Goal: Information Seeking & Learning: Learn about a topic

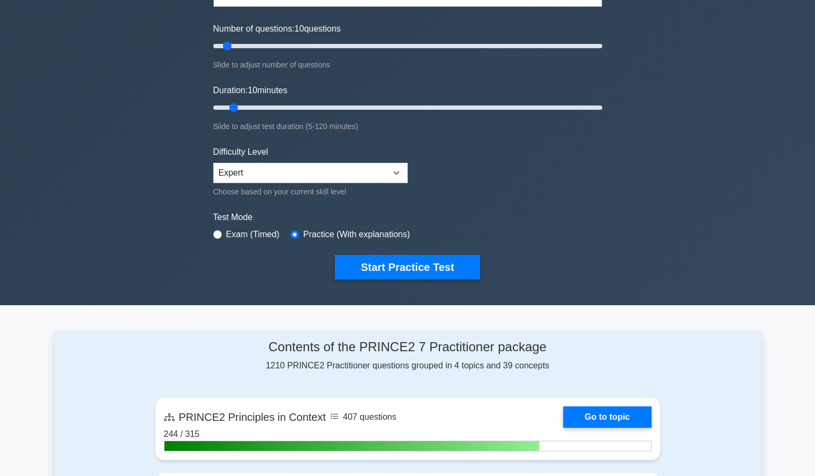
scroll to position [125, 0]
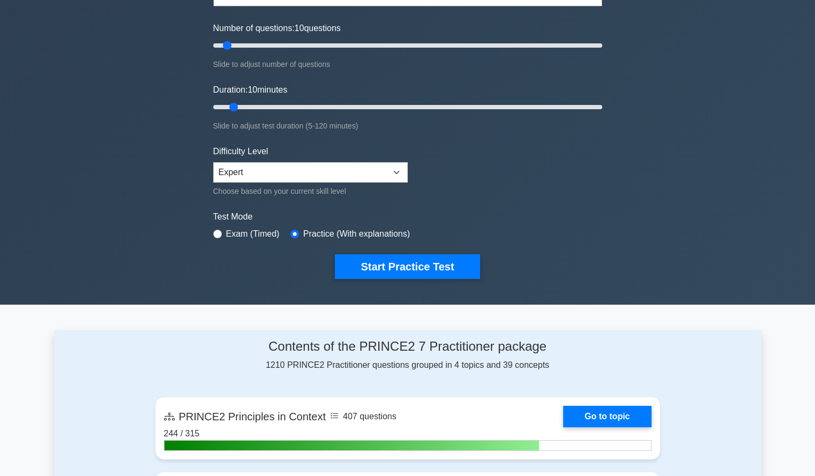
click at [539, 237] on div "Test Mode Exam (Timed) Practice (With explanations)" at bounding box center [407, 225] width 389 height 31
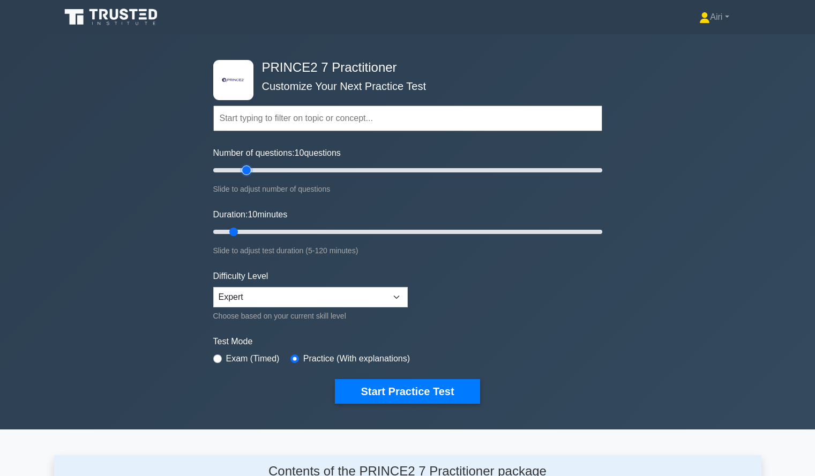
type input "20"
click at [243, 169] on input "Number of questions: 10 questions" at bounding box center [407, 170] width 389 height 13
click at [340, 230] on input "Duration: 40 minutes" at bounding box center [407, 231] width 389 height 13
click at [350, 230] on input "Duration: 40 minutes" at bounding box center [407, 231] width 389 height 13
type input "50"
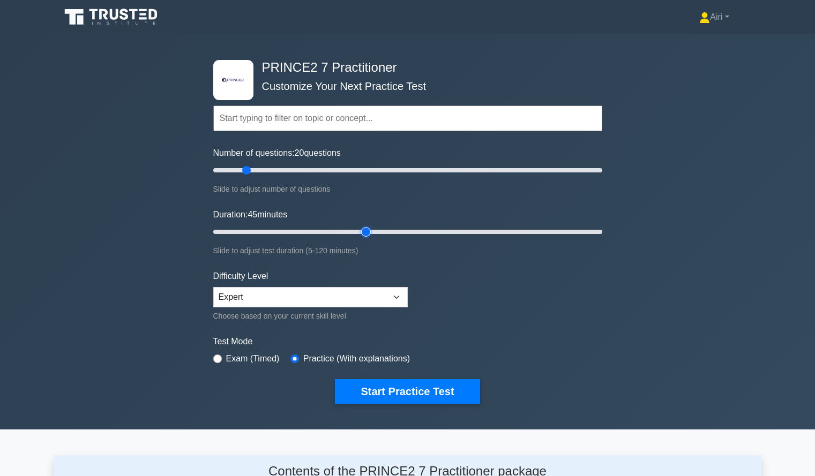
click at [364, 229] on input "Duration: 45 minutes" at bounding box center [407, 231] width 389 height 13
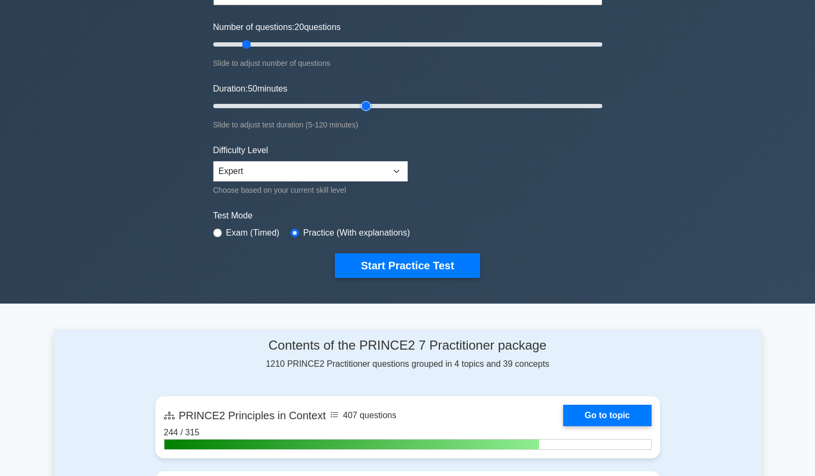
scroll to position [127, 0]
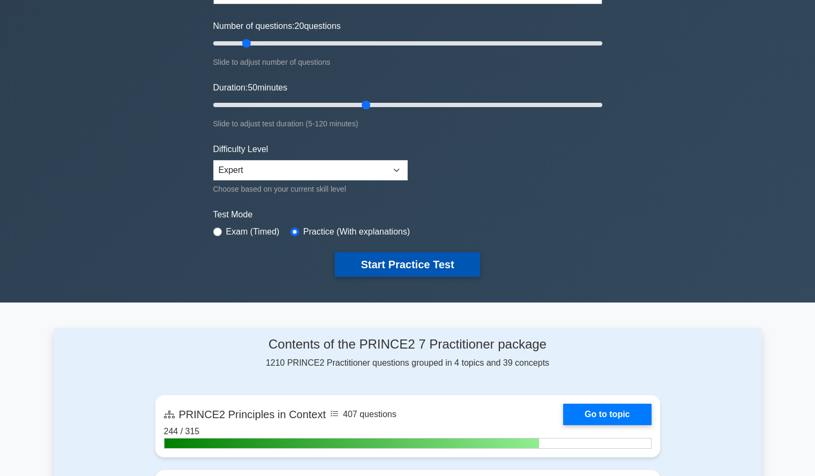
click at [440, 258] on button "Start Practice Test" at bounding box center [407, 264] width 145 height 25
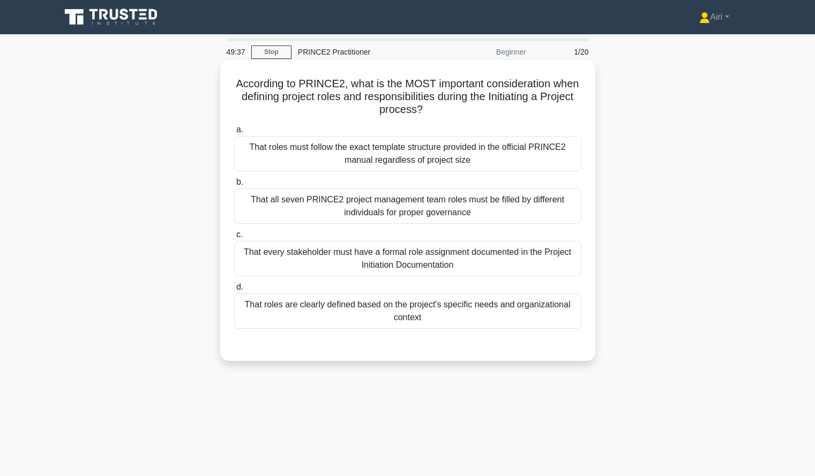
click at [551, 314] on div "That roles are clearly defined based on the project's specific needs and organi…" at bounding box center [407, 310] width 347 height 35
click at [234, 291] on input "d. That roles are clearly defined based on the project's specific needs and org…" at bounding box center [234, 287] width 0 height 7
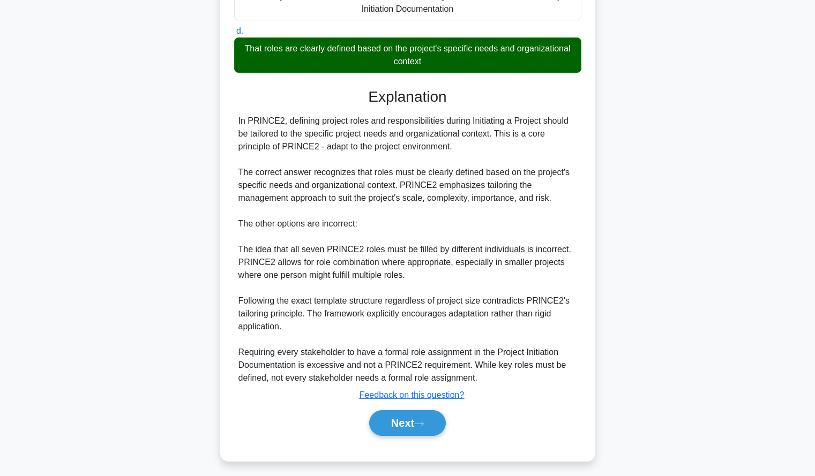
scroll to position [262, 0]
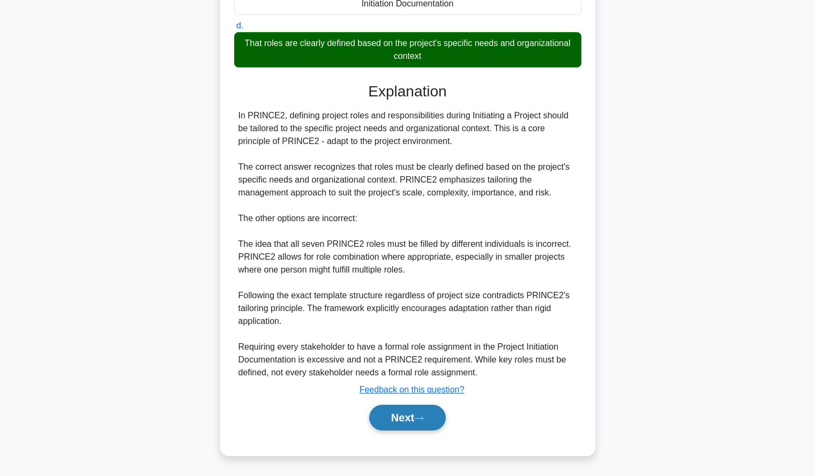
click at [406, 426] on button "Next" at bounding box center [407, 418] width 77 height 26
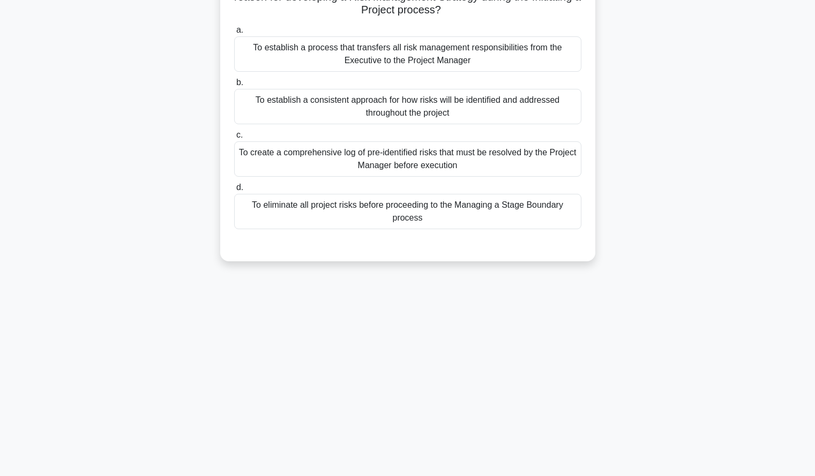
scroll to position [0, 0]
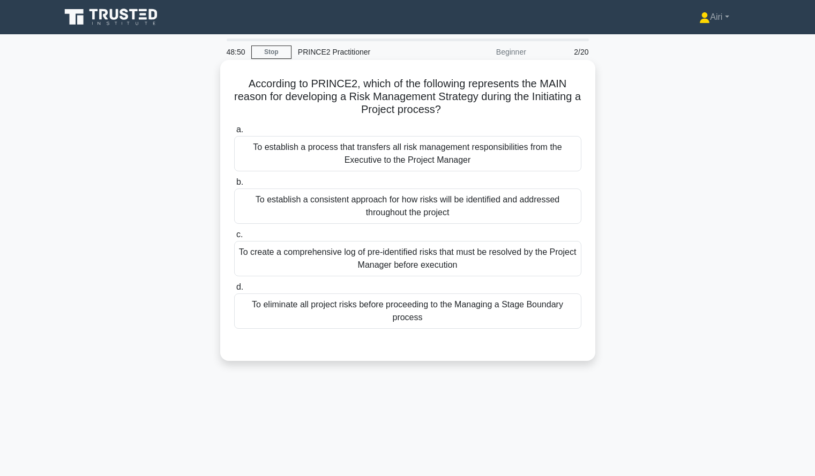
click at [515, 216] on div "To establish a consistent approach for how risks will be identified and address…" at bounding box center [407, 206] width 347 height 35
click at [234, 186] on input "b. To establish a consistent approach for how risks will be identified and addr…" at bounding box center [234, 182] width 0 height 7
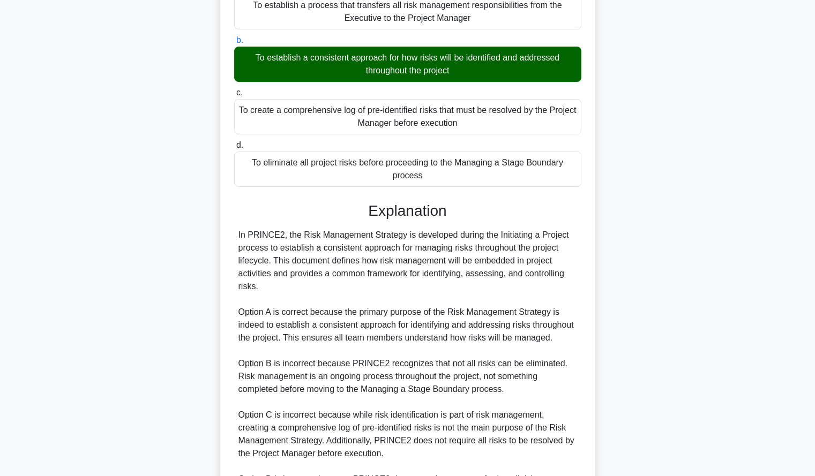
scroll to position [275, 0]
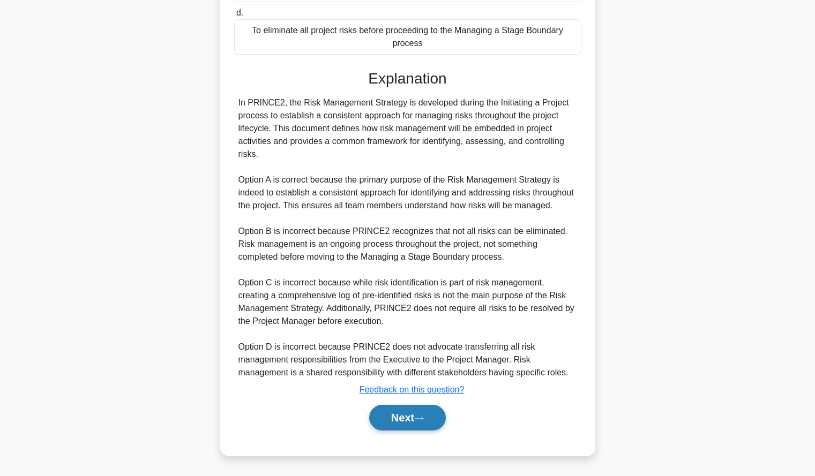
click at [397, 413] on button "Next" at bounding box center [407, 418] width 77 height 26
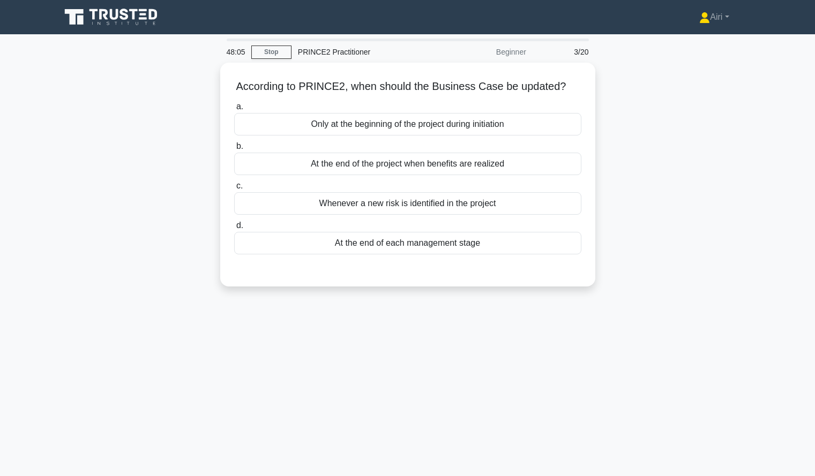
scroll to position [1, 0]
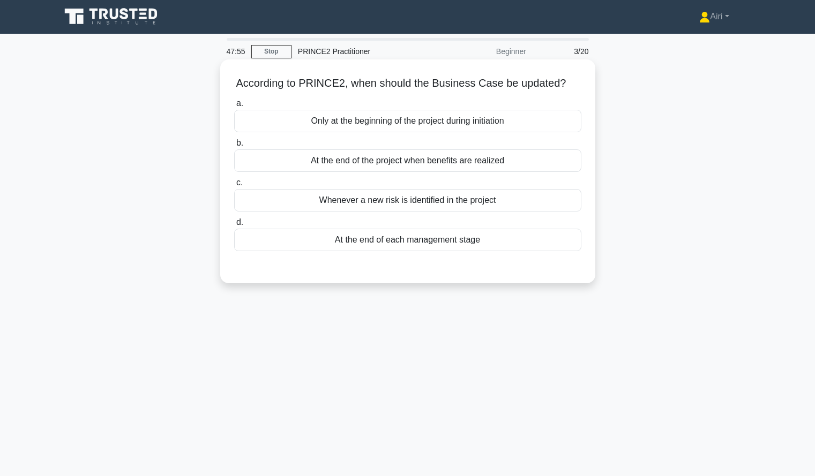
click at [541, 208] on div "Whenever a new risk is identified in the project" at bounding box center [407, 200] width 347 height 22
click at [234, 186] on input "c. Whenever a new risk is identified in the project" at bounding box center [234, 182] width 0 height 7
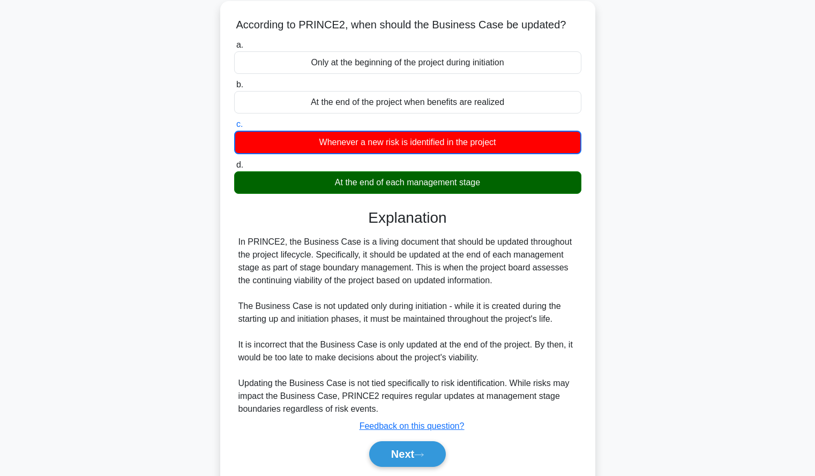
scroll to position [62, 0]
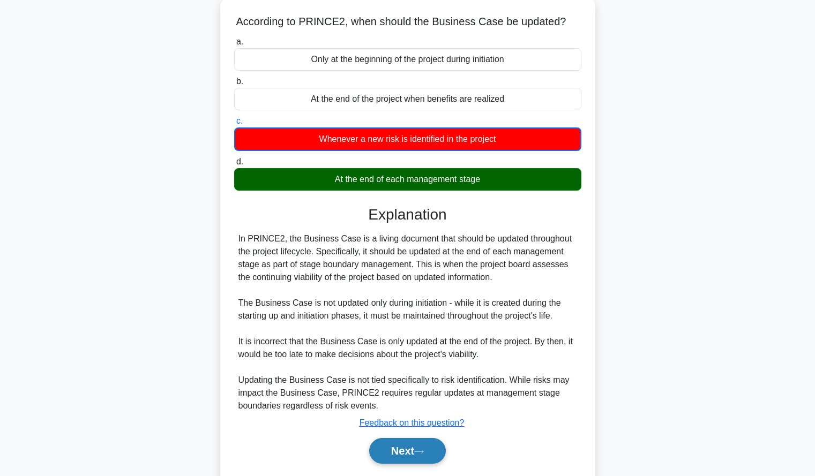
click at [386, 447] on button "Next" at bounding box center [407, 451] width 77 height 26
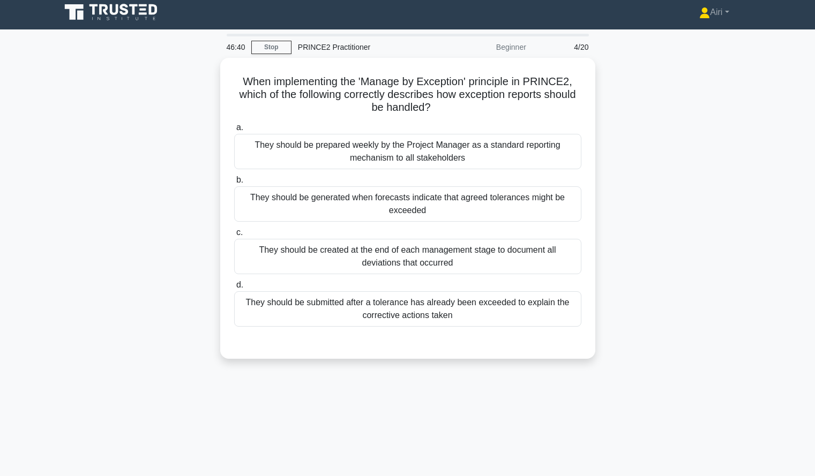
scroll to position [5, 0]
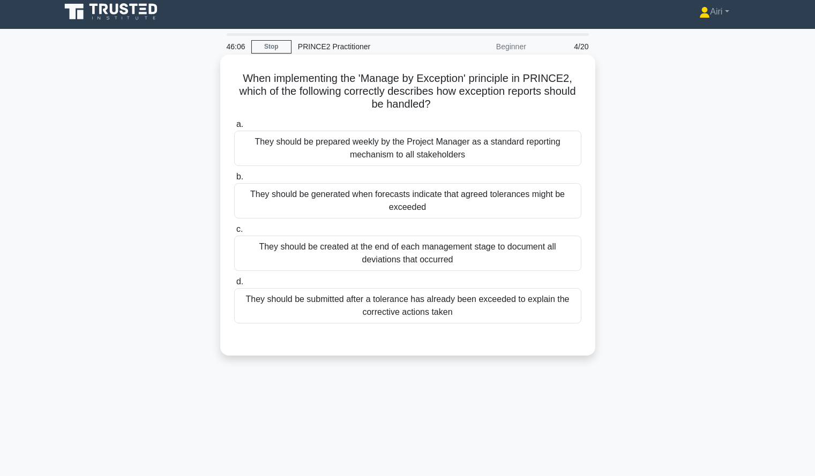
click at [502, 200] on div "They should be generated when forecasts indicate that agreed tolerances might b…" at bounding box center [407, 200] width 347 height 35
click at [234, 180] on input "b. They should be generated when forecasts indicate that agreed tolerances migh…" at bounding box center [234, 177] width 0 height 7
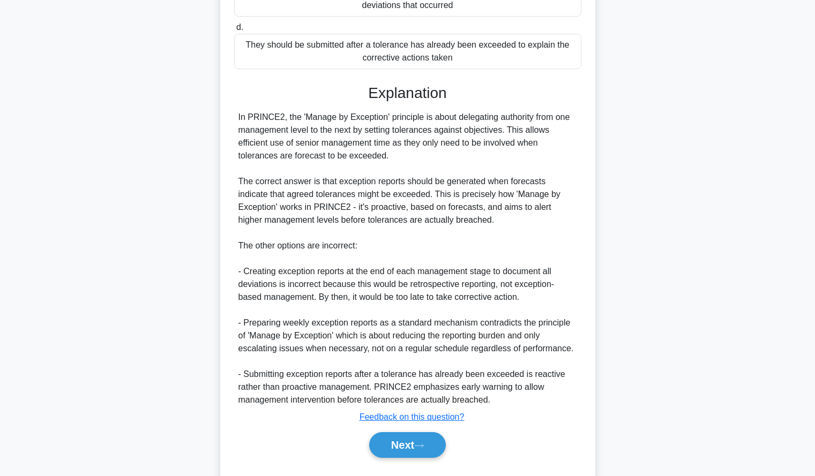
scroll to position [288, 0]
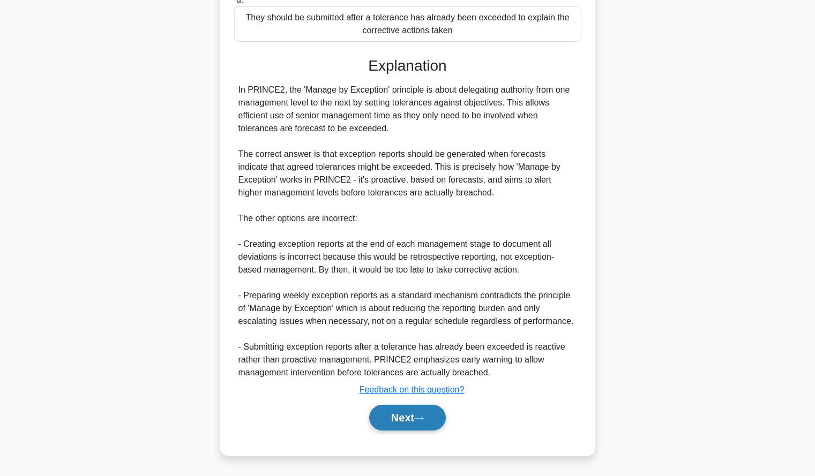
click at [415, 421] on button "Next" at bounding box center [407, 418] width 77 height 26
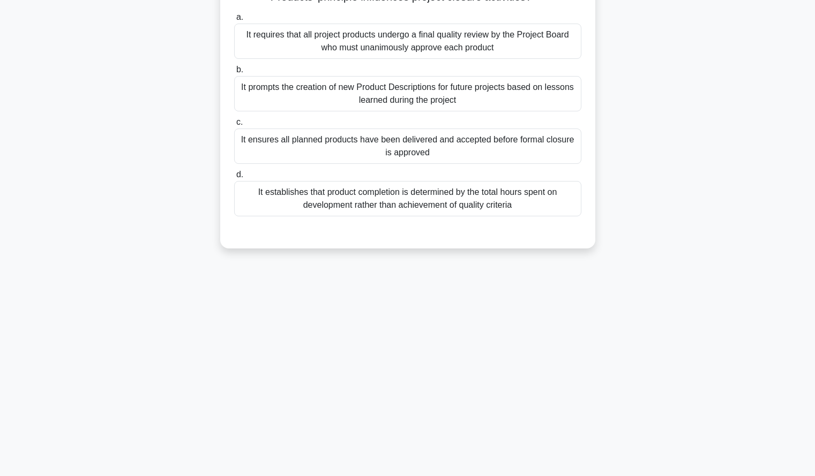
scroll to position [0, 0]
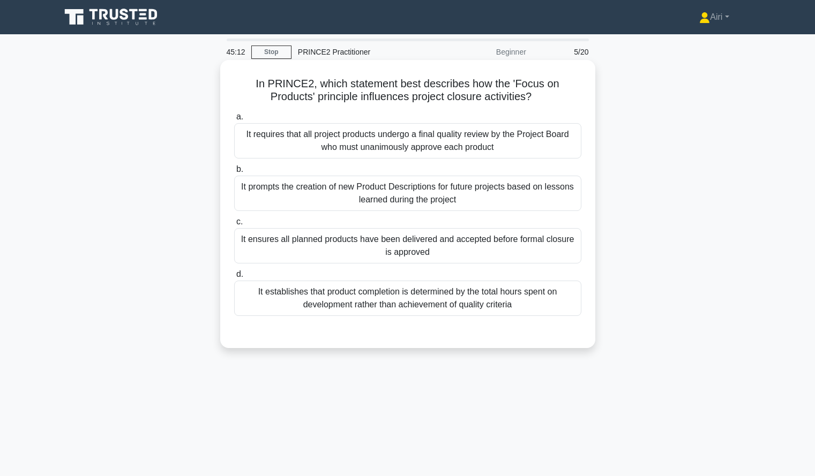
click at [542, 248] on div "It ensures all planned products have been delivered and accepted before formal …" at bounding box center [407, 245] width 347 height 35
click at [234, 225] on input "c. It ensures all planned products have been delivered and accepted before form…" at bounding box center [234, 221] width 0 height 7
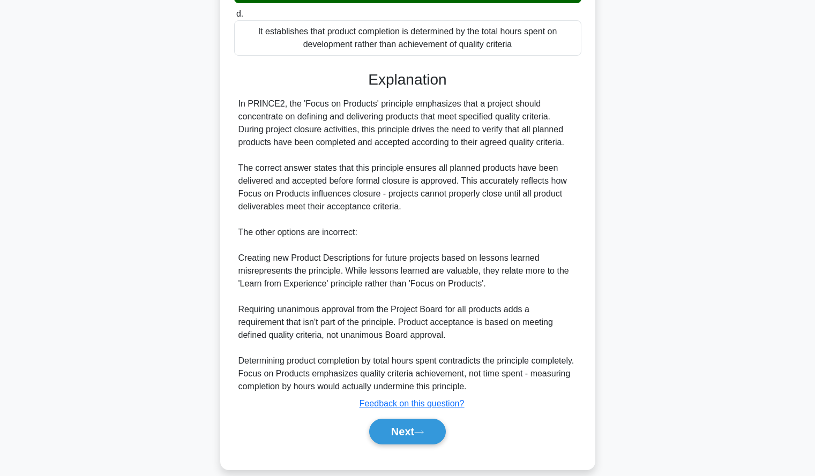
scroll to position [275, 0]
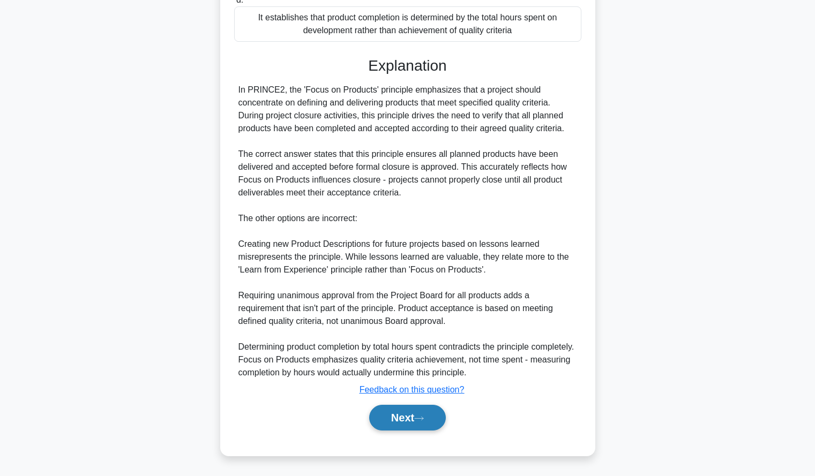
click at [416, 411] on button "Next" at bounding box center [407, 418] width 77 height 26
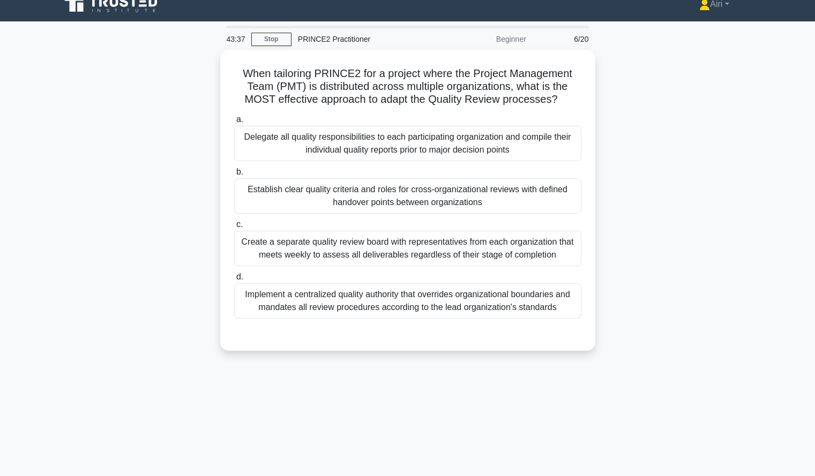
scroll to position [13, 0]
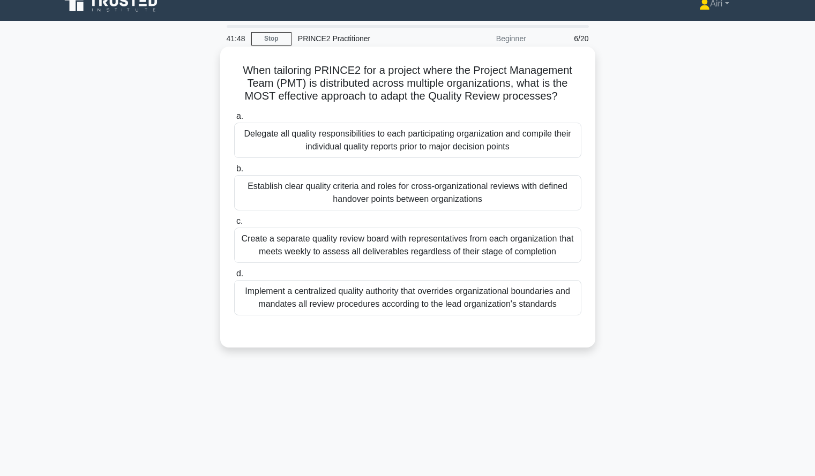
click at [444, 193] on div "Establish clear quality criteria and roles for cross-organizational reviews wit…" at bounding box center [407, 192] width 347 height 35
click at [234, 172] on input "b. Establish clear quality criteria and roles for cross-organizational reviews …" at bounding box center [234, 168] width 0 height 7
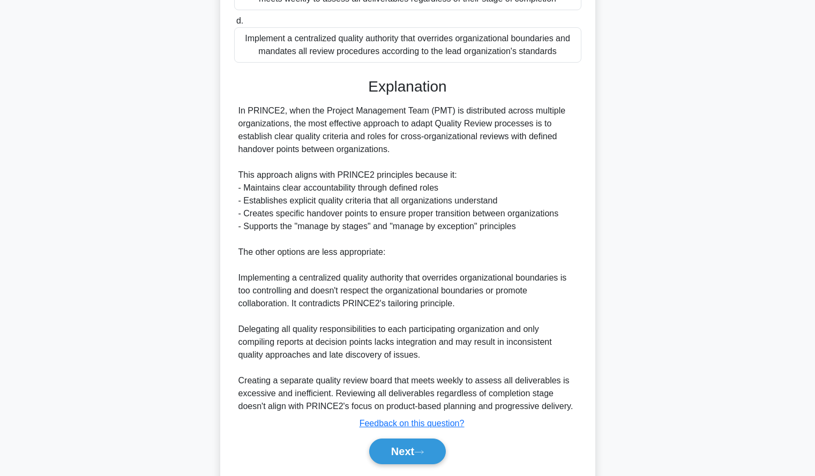
scroll to position [300, 0]
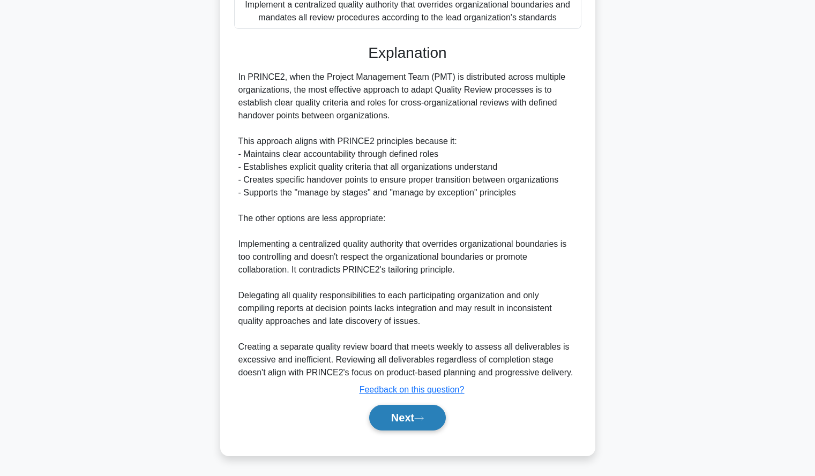
click at [377, 410] on button "Next" at bounding box center [407, 418] width 77 height 26
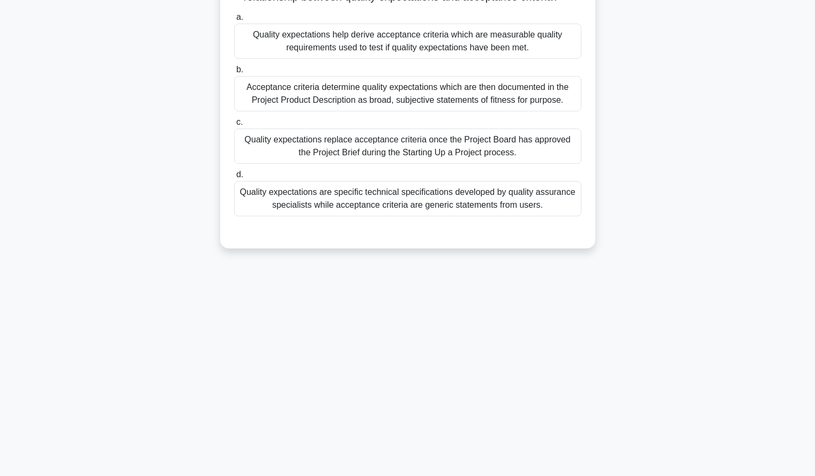
scroll to position [0, 0]
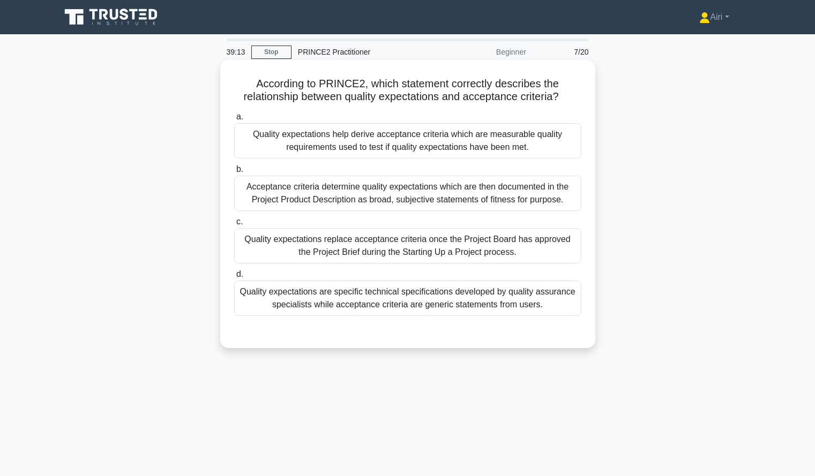
click at [397, 150] on div "Quality expectations help derive acceptance criteria which are measurable quali…" at bounding box center [407, 140] width 347 height 35
click at [234, 120] on input "a. Quality expectations help derive acceptance criteria which are measurable qu…" at bounding box center [234, 117] width 0 height 7
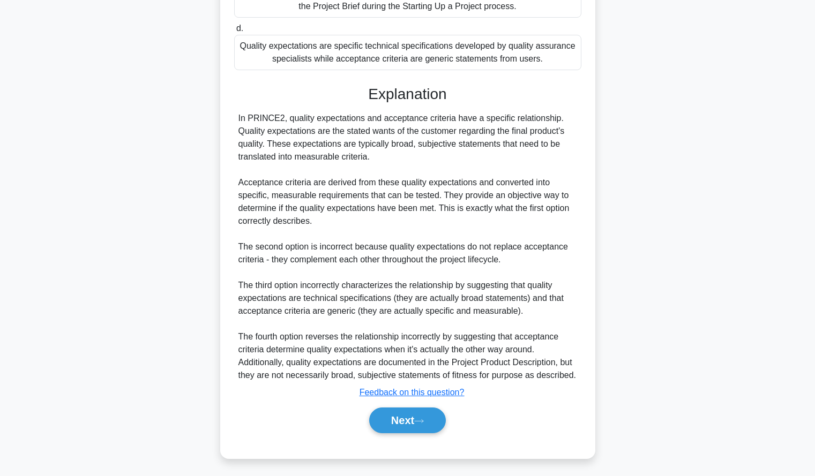
scroll to position [249, 0]
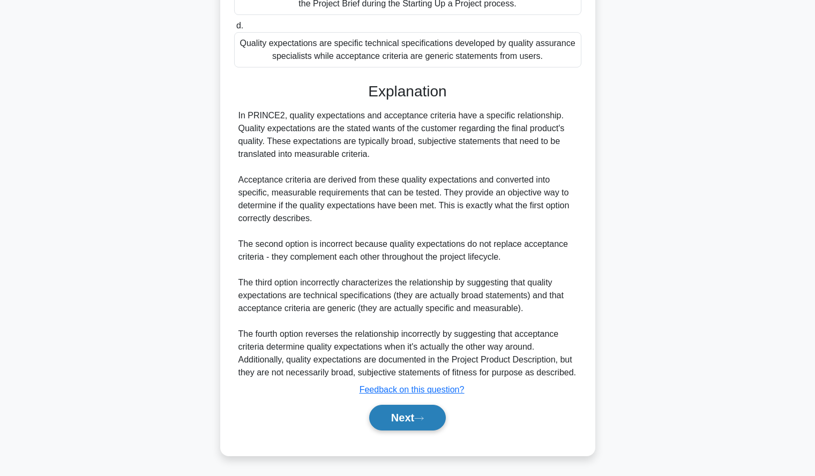
click at [400, 427] on button "Next" at bounding box center [407, 418] width 77 height 26
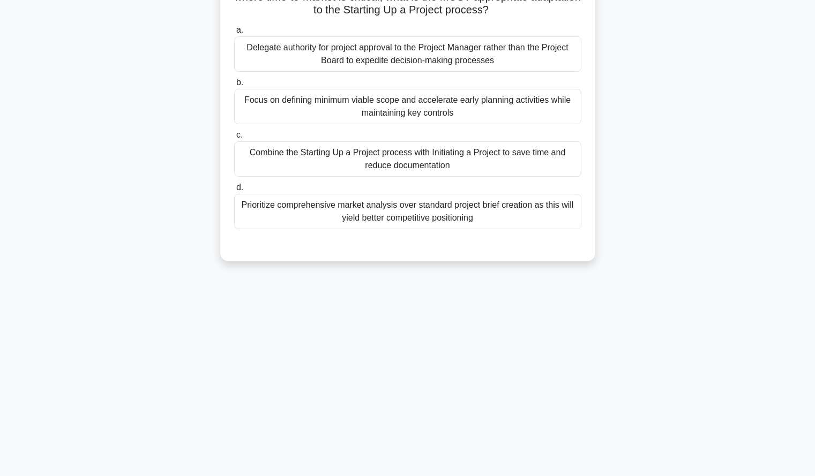
scroll to position [0, 0]
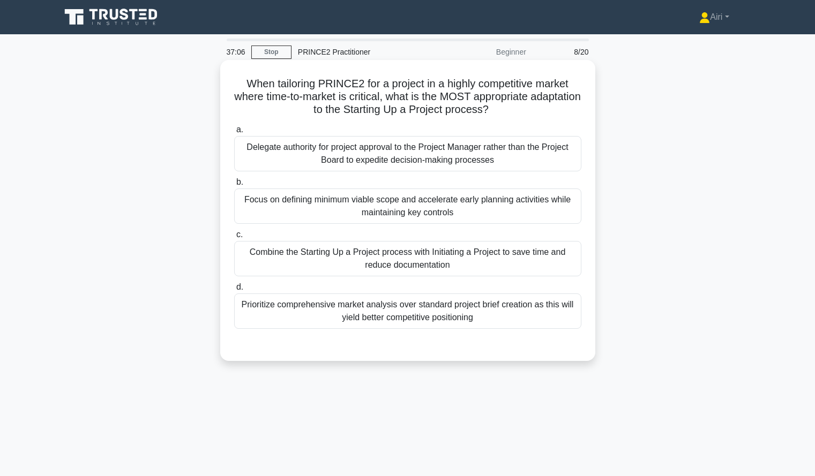
click at [556, 218] on div "Focus on defining minimum viable scope and accelerate early planning activities…" at bounding box center [407, 206] width 347 height 35
click at [234, 186] on input "b. Focus on defining minimum viable scope and accelerate early planning activit…" at bounding box center [234, 182] width 0 height 7
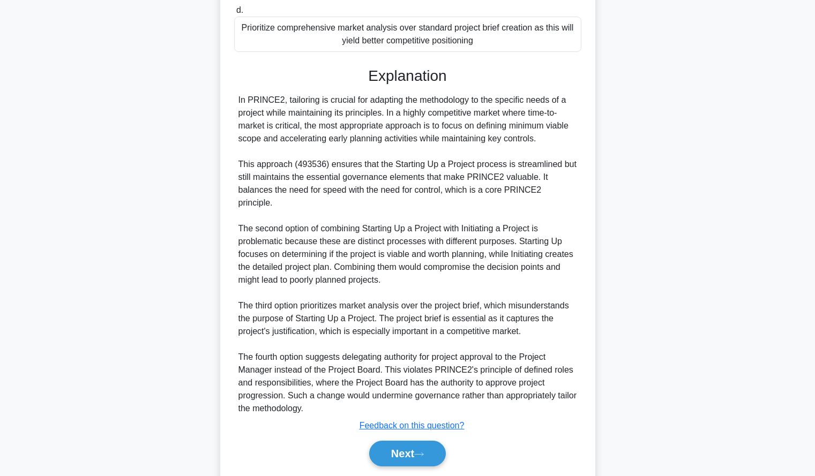
scroll to position [300, 0]
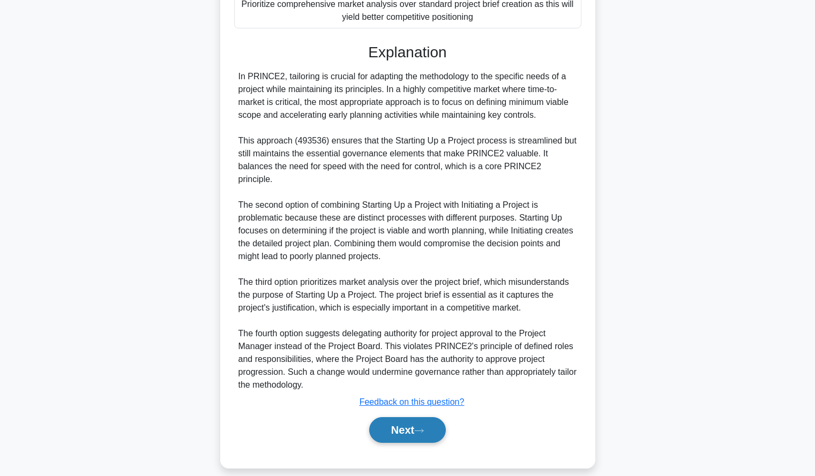
click at [403, 417] on button "Next" at bounding box center [407, 430] width 77 height 26
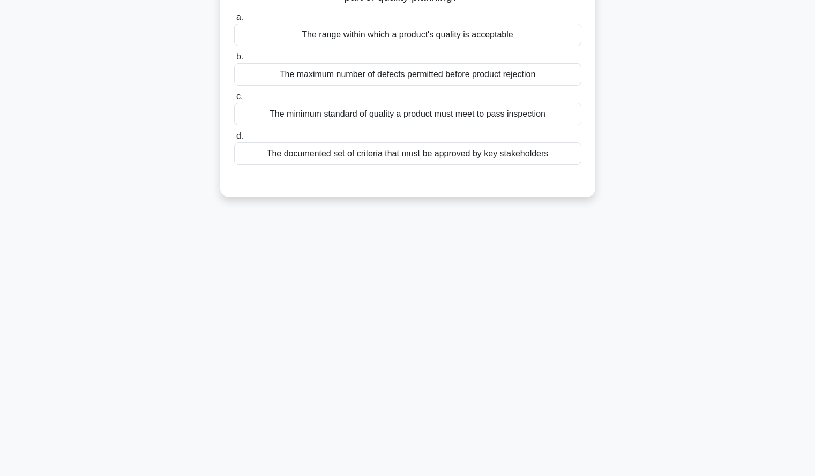
scroll to position [0, 0]
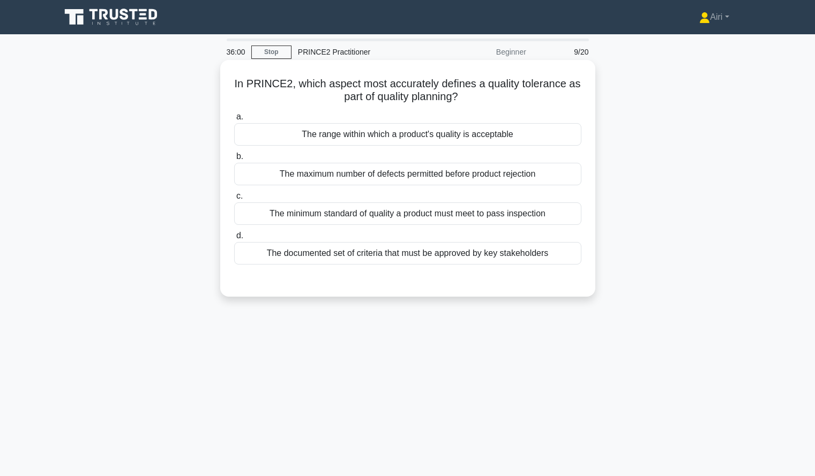
click at [562, 138] on div "The range within which a product's quality is acceptable" at bounding box center [407, 134] width 347 height 22
click at [234, 120] on input "a. The range within which a product's quality is acceptable" at bounding box center [234, 117] width 0 height 7
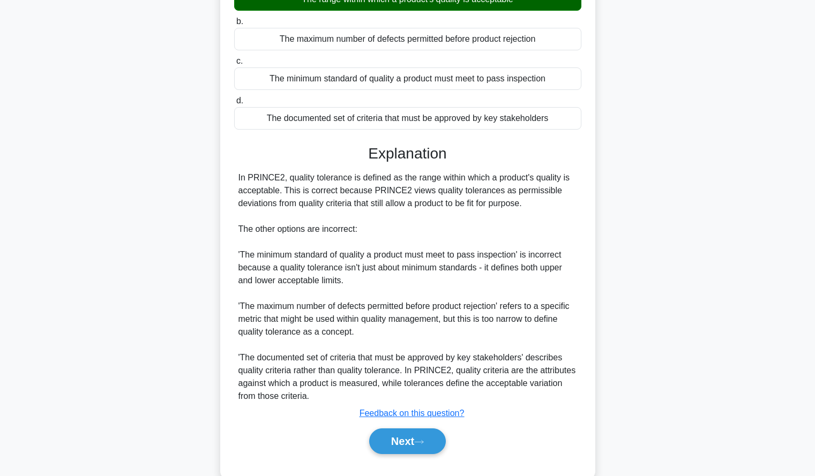
scroll to position [159, 0]
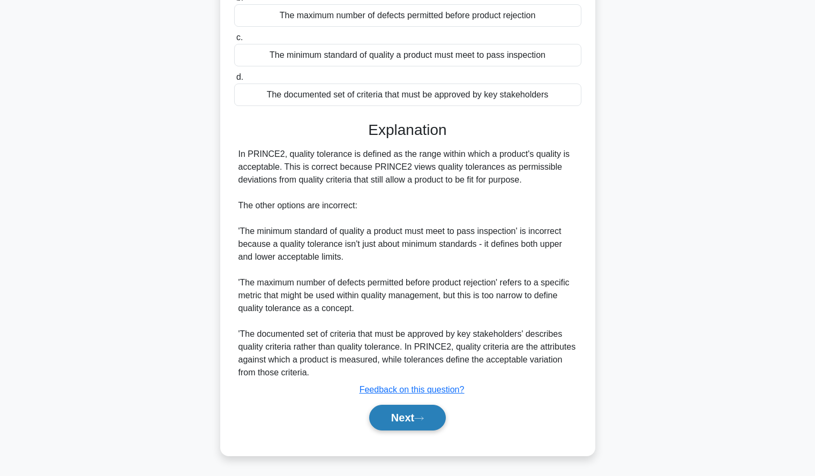
click at [424, 423] on button "Next" at bounding box center [407, 418] width 77 height 26
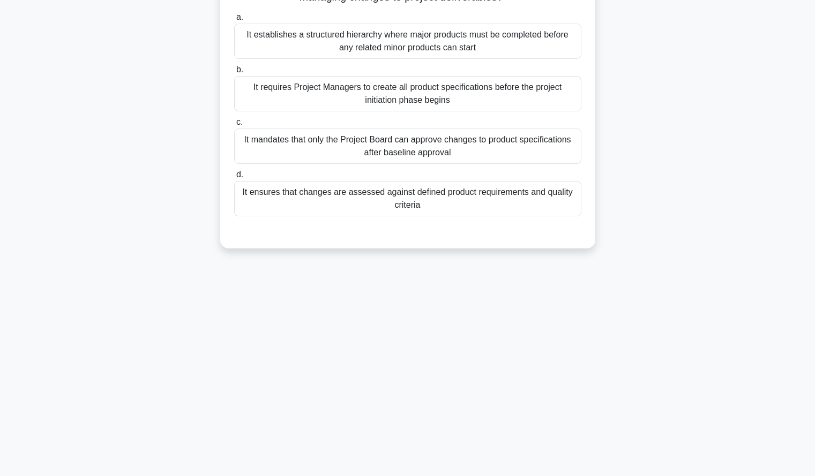
scroll to position [0, 0]
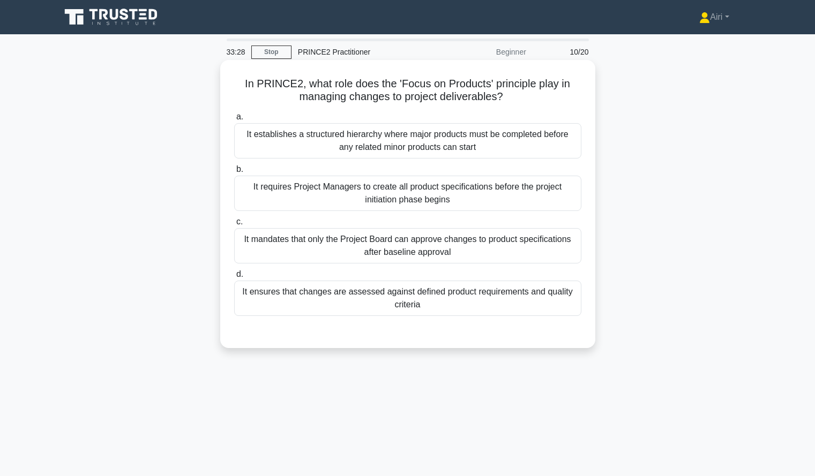
click at [545, 289] on div "It ensures that changes are assessed against defined product requirements and q…" at bounding box center [407, 298] width 347 height 35
click at [234, 278] on input "d. It ensures that changes are assessed against defined product requirements an…" at bounding box center [234, 274] width 0 height 7
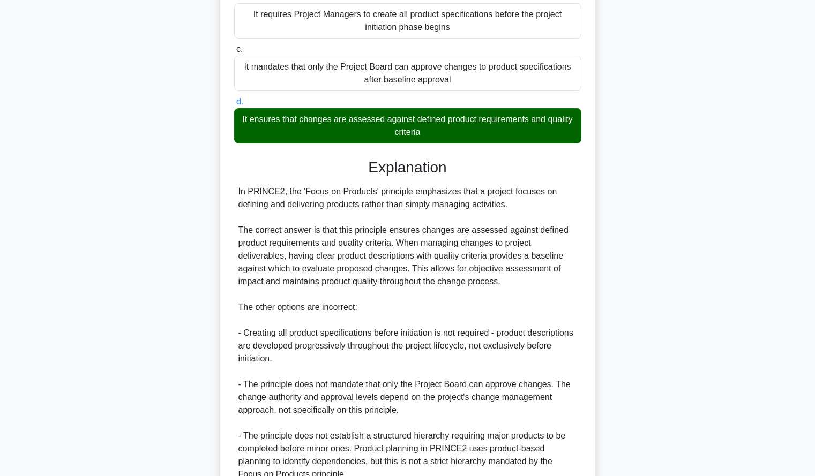
scroll to position [275, 0]
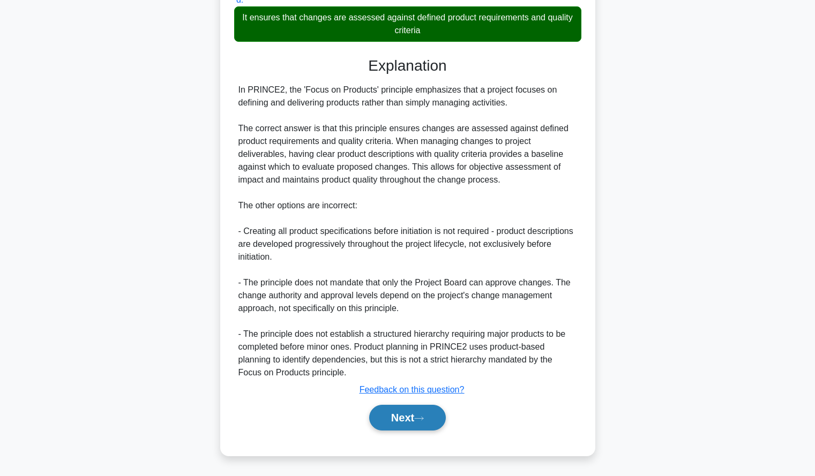
click at [390, 413] on button "Next" at bounding box center [407, 418] width 77 height 26
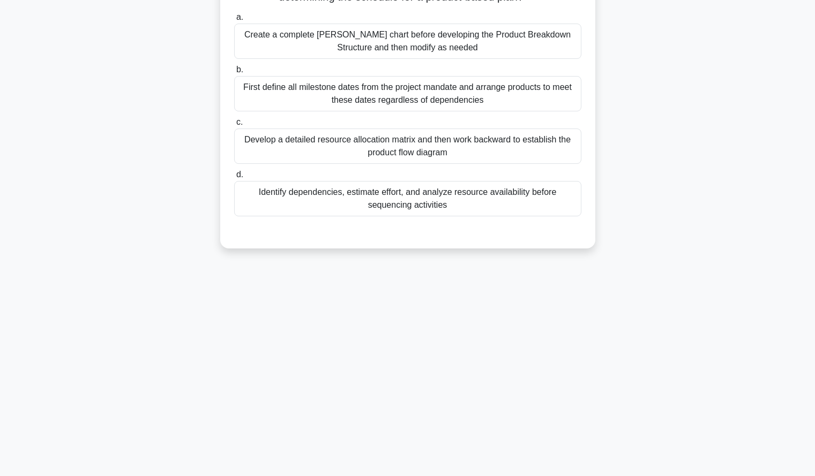
scroll to position [0, 0]
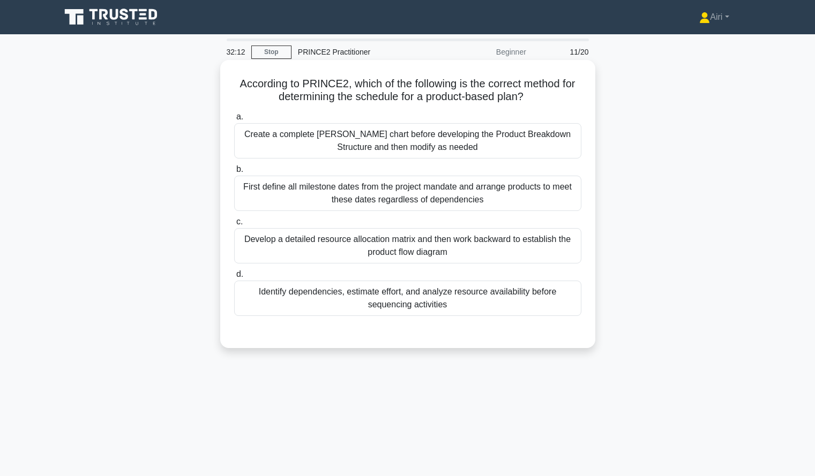
click at [548, 307] on div "Identify dependencies, estimate effort, and analyze resource availability befor…" at bounding box center [407, 298] width 347 height 35
click at [234, 278] on input "d. Identify dependencies, estimate effort, and analyze resource availability be…" at bounding box center [234, 274] width 0 height 7
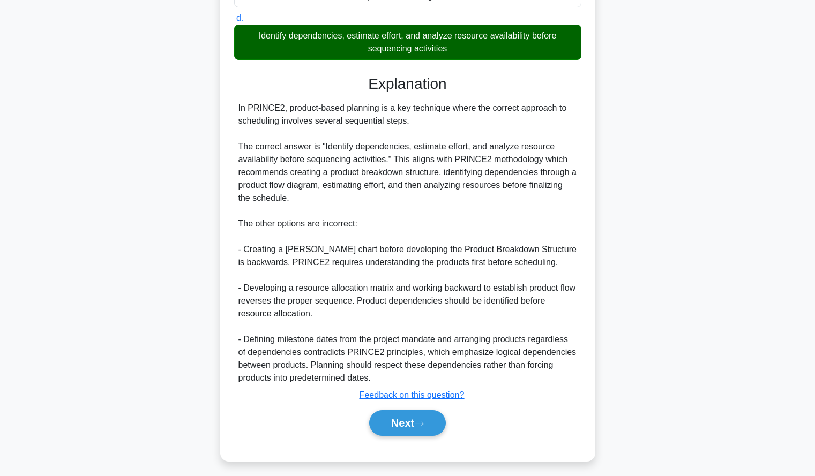
scroll to position [262, 0]
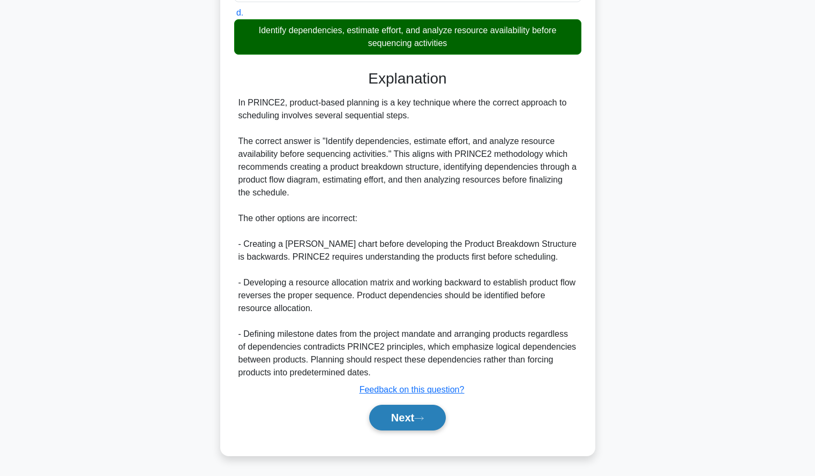
click at [379, 418] on button "Next" at bounding box center [407, 418] width 77 height 26
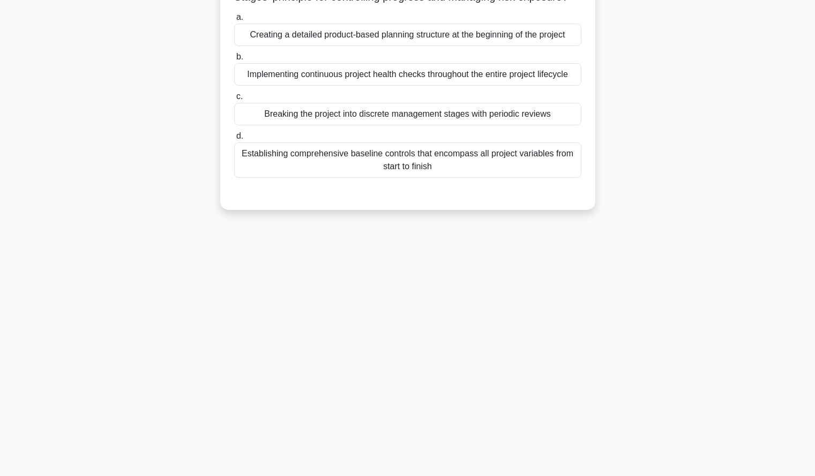
scroll to position [0, 0]
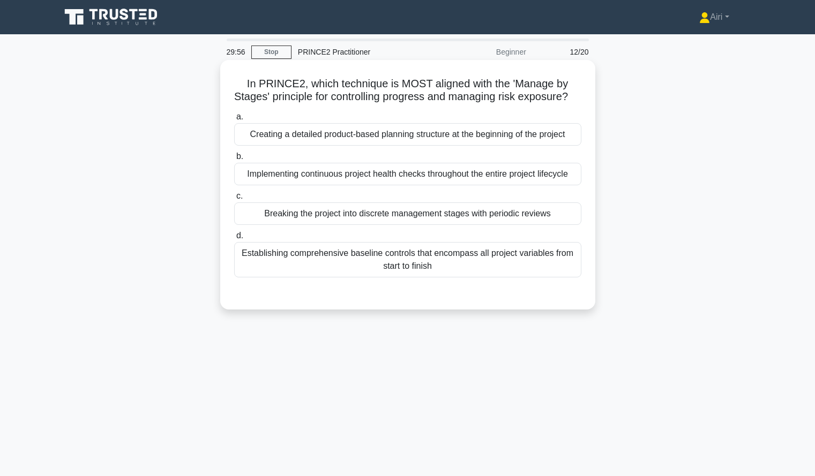
click at [537, 222] on div "Breaking the project into discrete management stages with periodic reviews" at bounding box center [407, 213] width 347 height 22
click at [234, 200] on input "c. Breaking the project into discrete management stages with periodic reviews" at bounding box center [234, 196] width 0 height 7
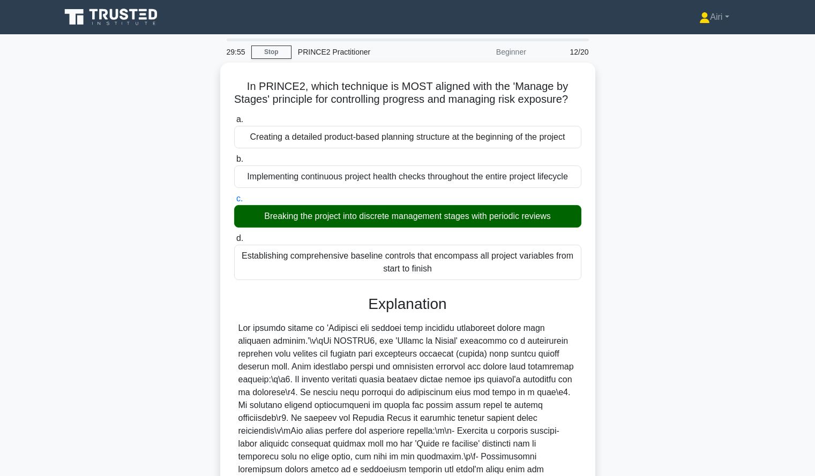
scroll to position [146, 0]
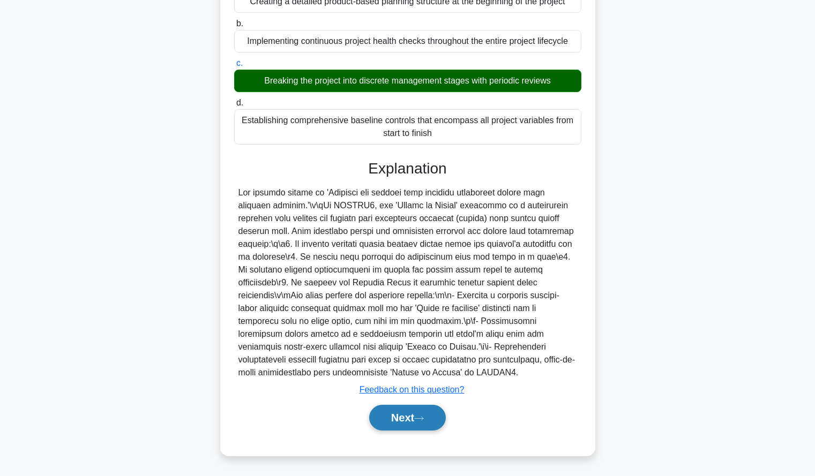
click at [429, 418] on button "Next" at bounding box center [407, 418] width 77 height 26
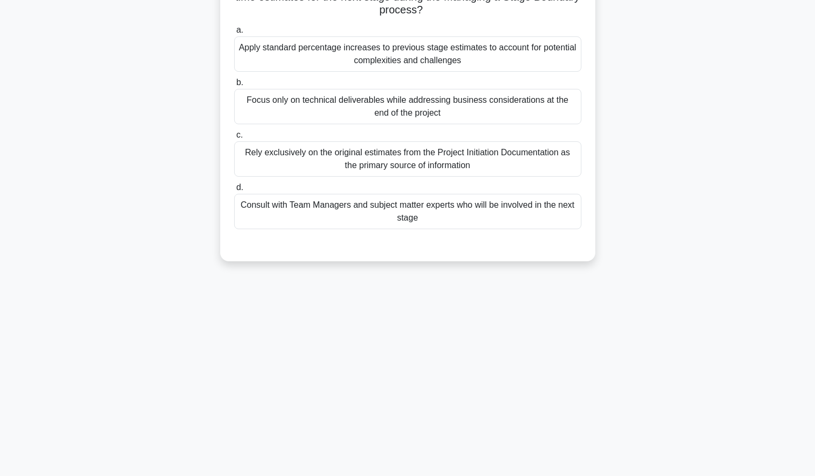
scroll to position [0, 0]
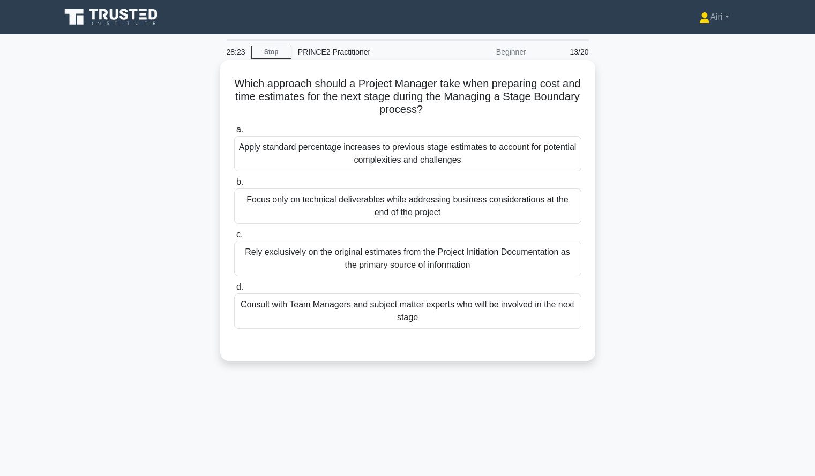
click at [548, 310] on div "Consult with Team Managers and subject matter experts who will be involved in t…" at bounding box center [407, 310] width 347 height 35
click at [234, 291] on input "d. Consult with Team Managers and subject matter experts who will be involved i…" at bounding box center [234, 287] width 0 height 7
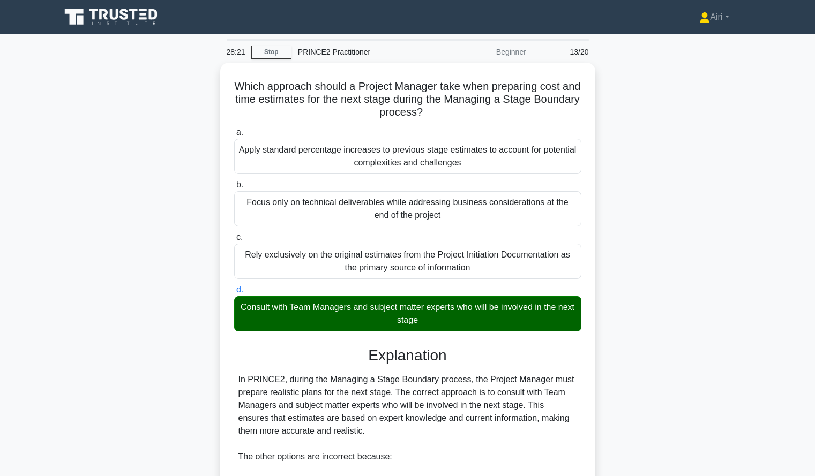
scroll to position [249, 0]
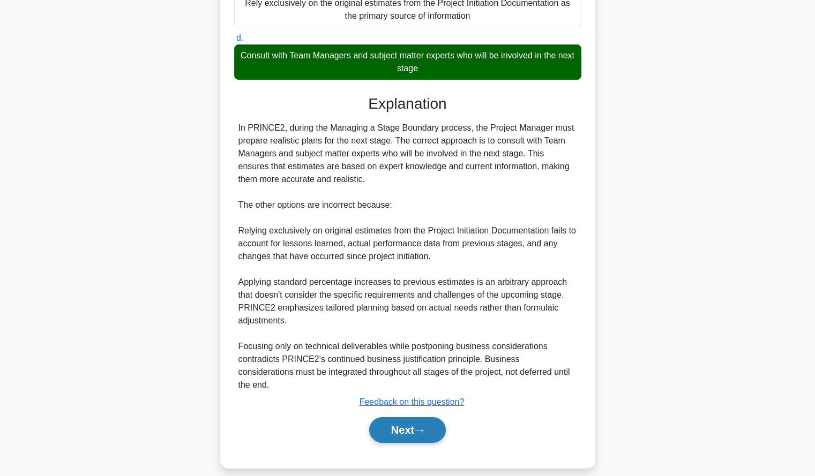
click at [404, 417] on button "Next" at bounding box center [407, 430] width 77 height 26
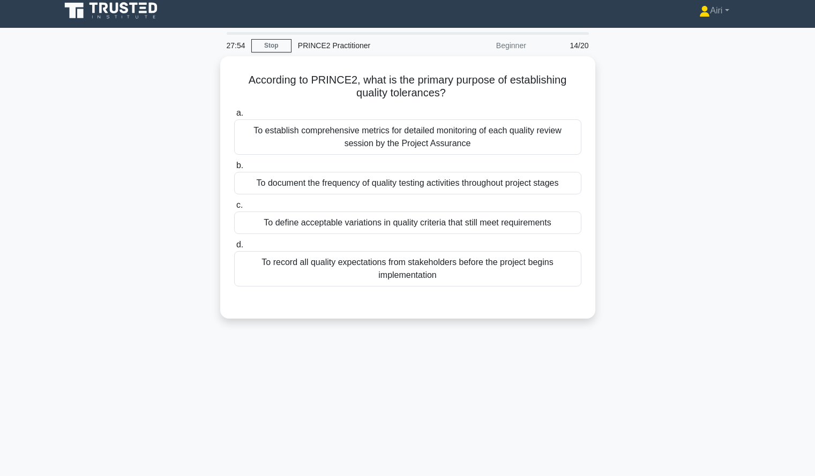
scroll to position [7, 0]
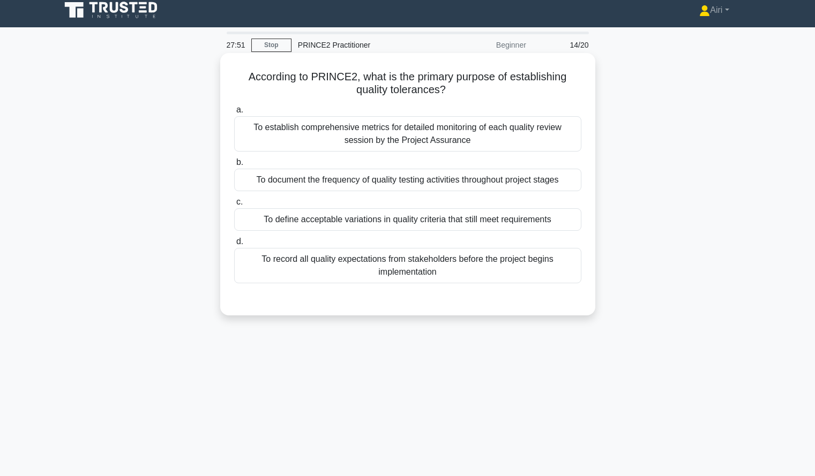
click at [551, 218] on div "To define acceptable variations in quality criteria that still meet requirements" at bounding box center [407, 219] width 347 height 22
click at [234, 206] on input "c. To define acceptable variations in quality criteria that still meet requirem…" at bounding box center [234, 202] width 0 height 7
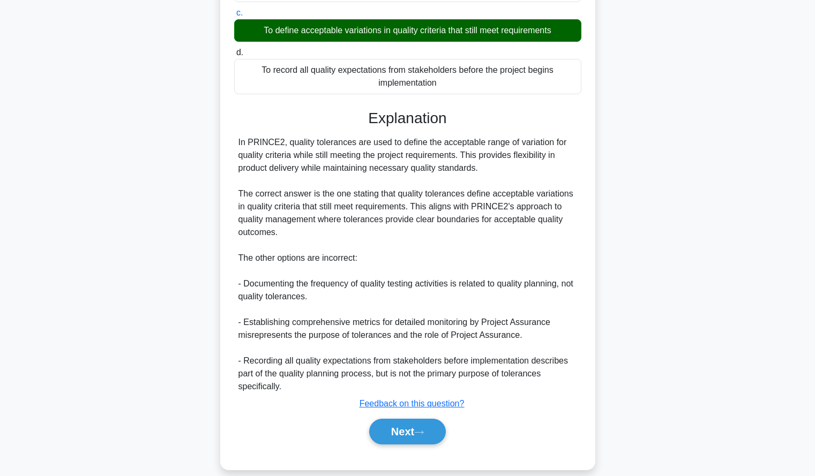
scroll to position [210, 0]
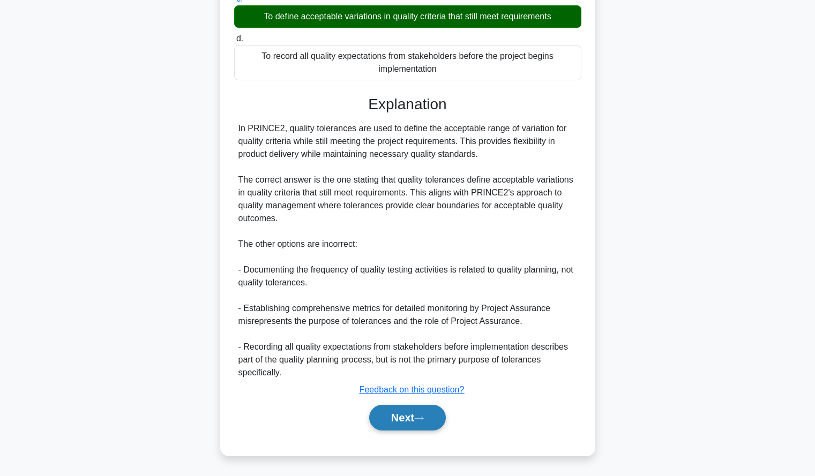
click at [381, 407] on button "Next" at bounding box center [407, 418] width 77 height 26
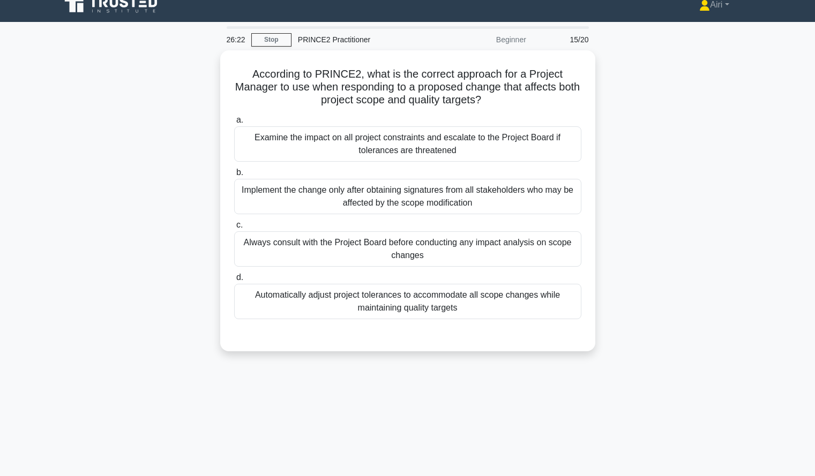
scroll to position [13, 0]
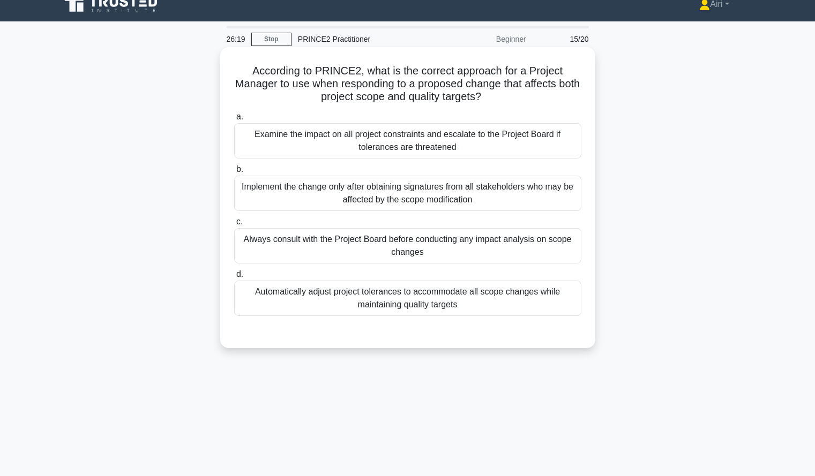
click at [546, 150] on div "Examine the impact on all project constraints and escalate to the Project Board…" at bounding box center [407, 140] width 347 height 35
click at [234, 120] on input "a. Examine the impact on all project constraints and escalate to the Project Bo…" at bounding box center [234, 117] width 0 height 7
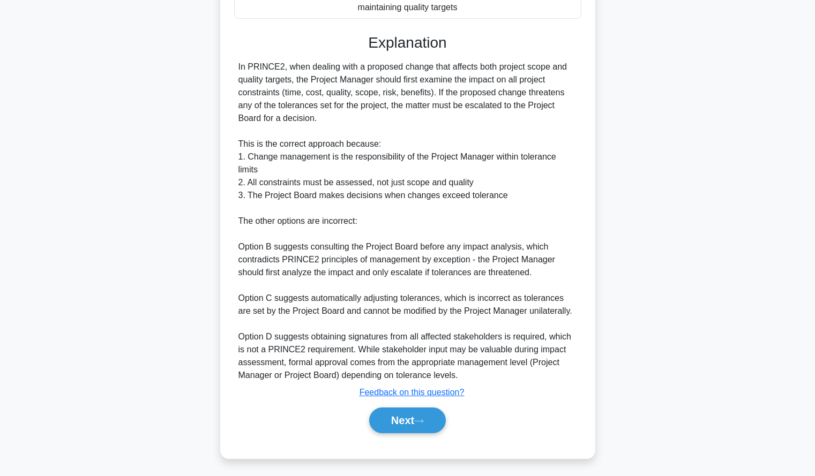
scroll to position [313, 0]
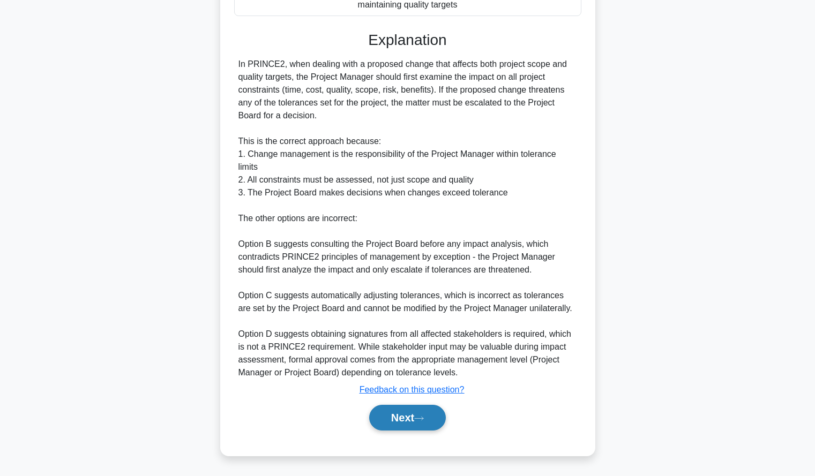
click at [410, 413] on button "Next" at bounding box center [407, 418] width 77 height 26
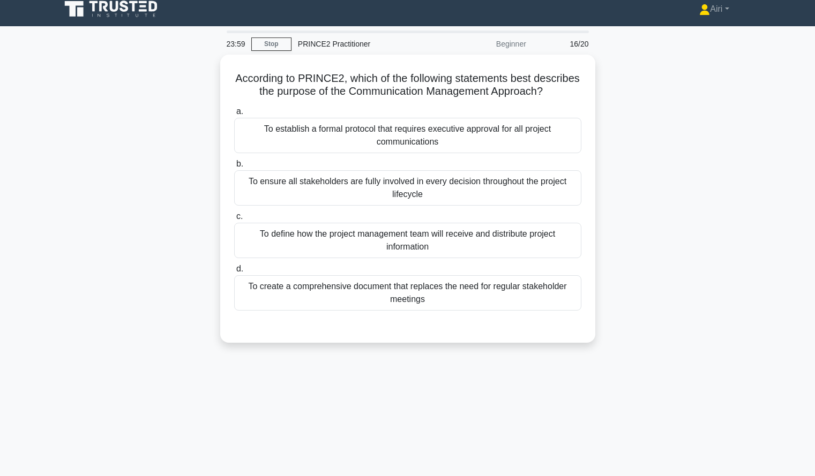
scroll to position [9, 0]
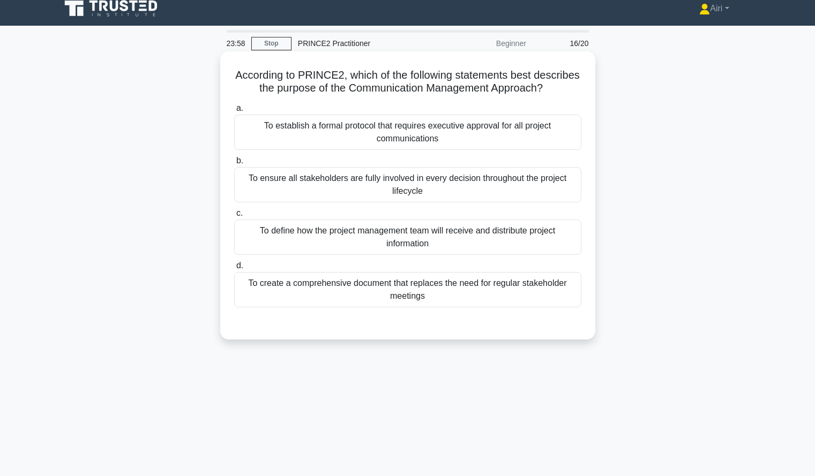
click at [559, 255] on div "To define how the project management team will receive and distribute project i…" at bounding box center [407, 237] width 347 height 35
click at [234, 217] on input "c. To define how the project management team will receive and distribute projec…" at bounding box center [234, 213] width 0 height 7
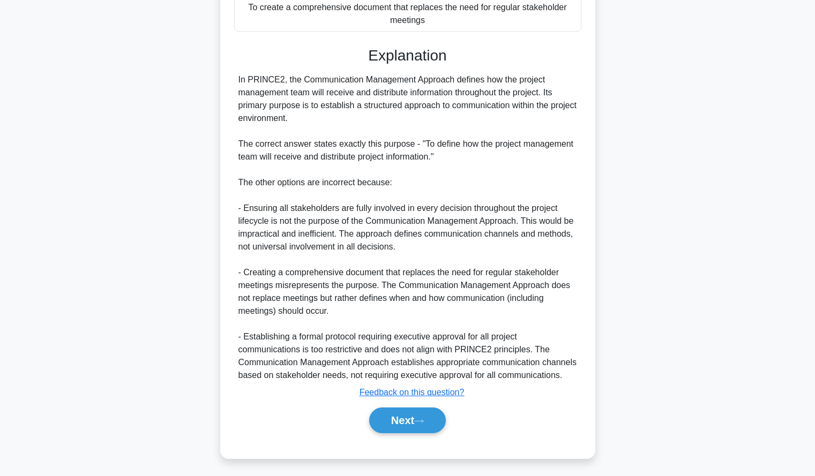
scroll to position [290, 0]
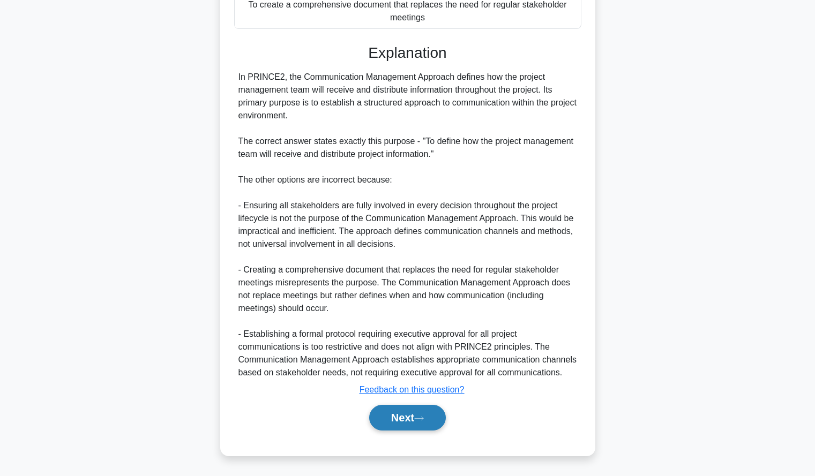
click at [379, 429] on button "Next" at bounding box center [407, 418] width 77 height 26
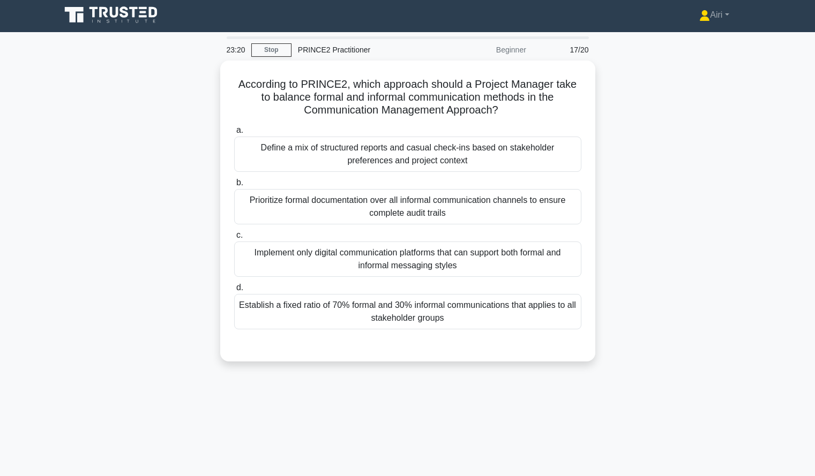
scroll to position [3, 0]
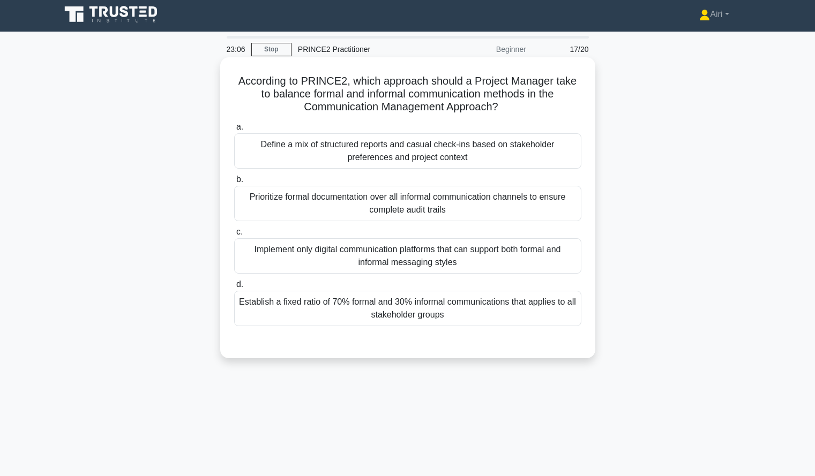
click at [543, 159] on div "Define a mix of structured reports and casual check-ins based on stakeholder pr…" at bounding box center [407, 150] width 347 height 35
click at [234, 131] on input "a. Define a mix of structured reports and casual check-ins based on stakeholder…" at bounding box center [234, 127] width 0 height 7
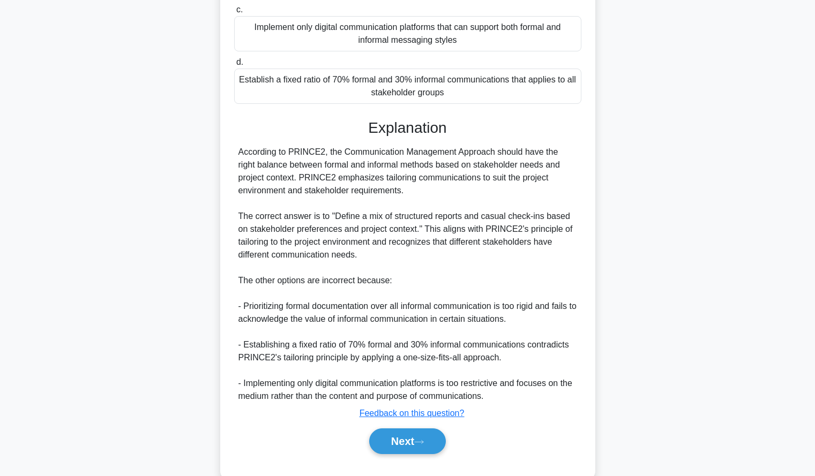
scroll to position [249, 0]
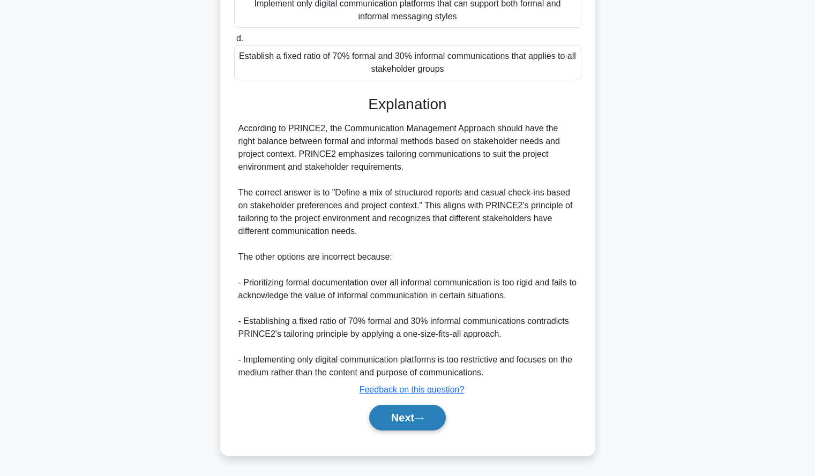
click at [403, 407] on button "Next" at bounding box center [407, 418] width 77 height 26
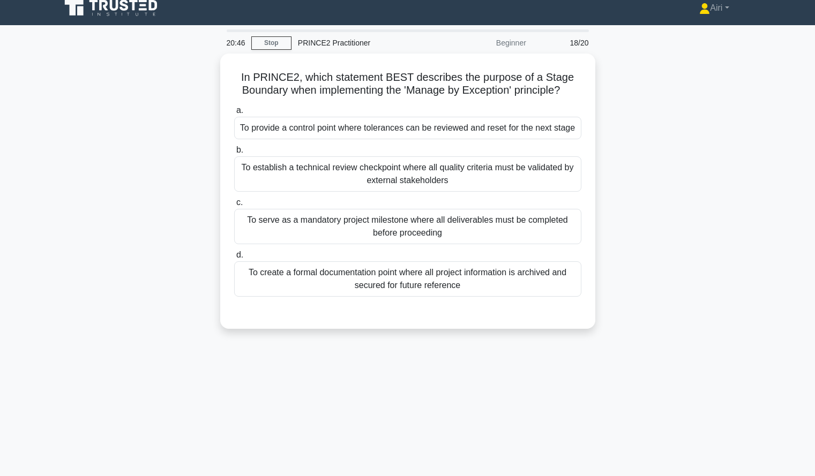
scroll to position [9, 0]
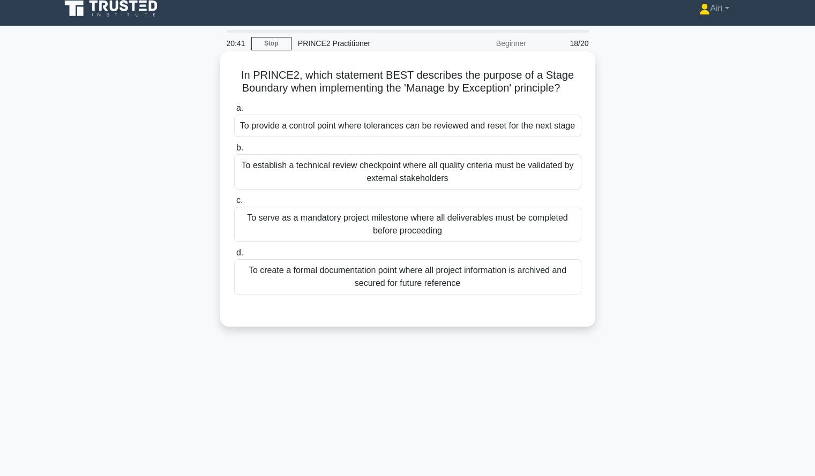
click at [539, 129] on div "To provide a control point where tolerances can be reviewed and reset for the n…" at bounding box center [407, 126] width 347 height 22
click at [234, 112] on input "a. To provide a control point where tolerances can be reviewed and reset for th…" at bounding box center [234, 108] width 0 height 7
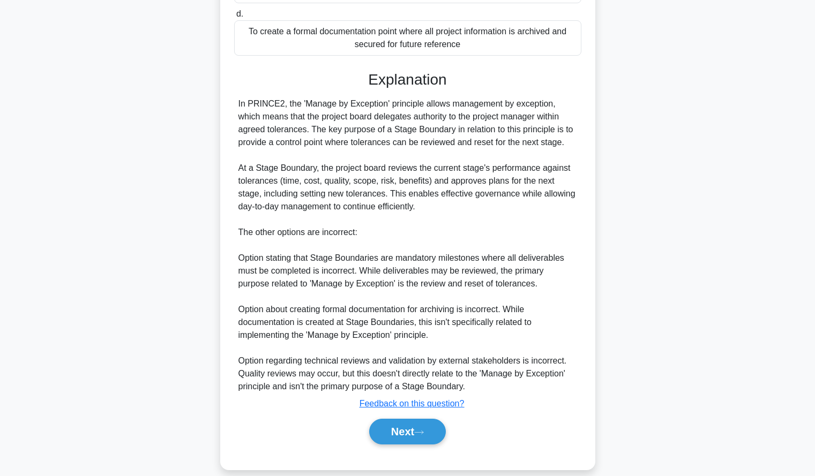
scroll to position [275, 0]
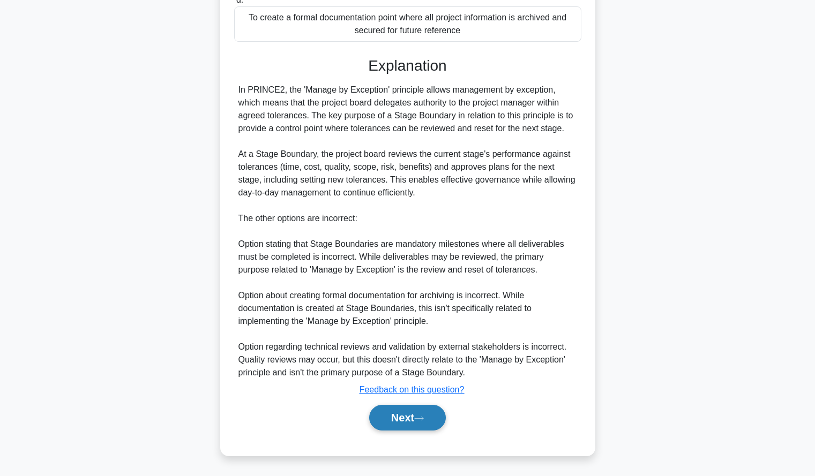
click at [385, 405] on button "Next" at bounding box center [407, 418] width 77 height 26
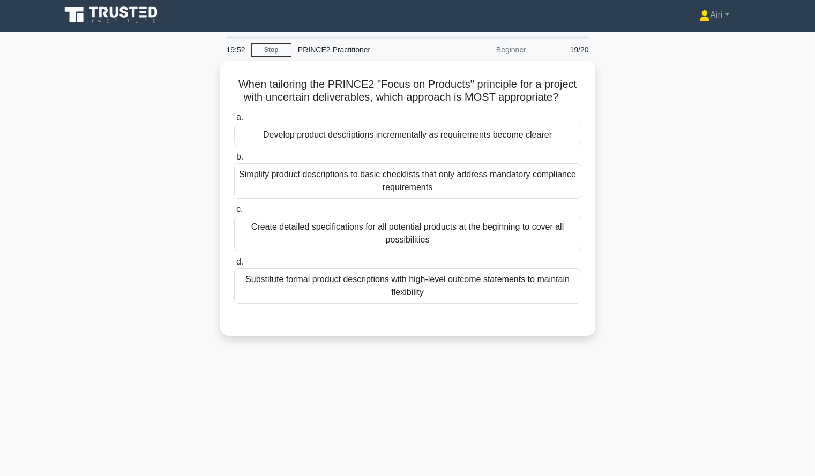
scroll to position [3, 0]
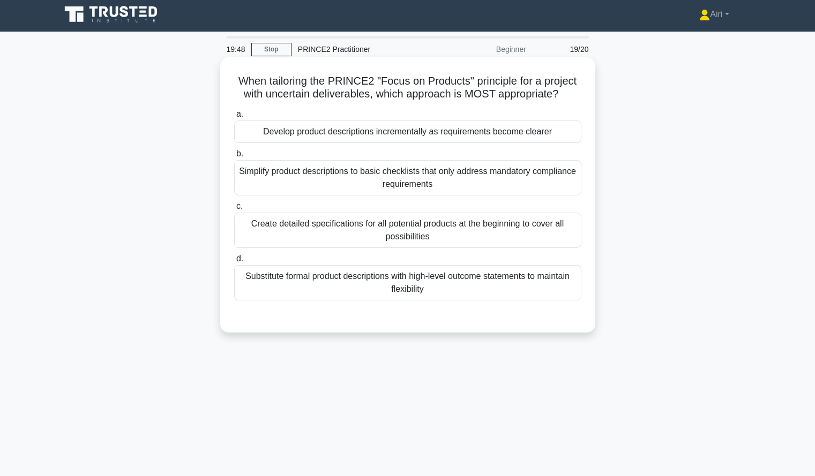
click at [561, 140] on div "Develop product descriptions incrementally as requirements become clearer" at bounding box center [407, 131] width 347 height 22
click at [234, 118] on input "a. Develop product descriptions incrementally as requirements become clearer" at bounding box center [234, 114] width 0 height 7
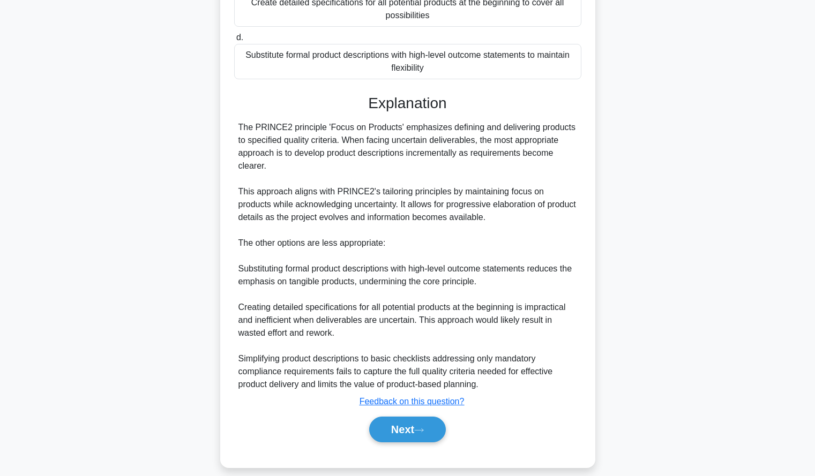
scroll to position [236, 0]
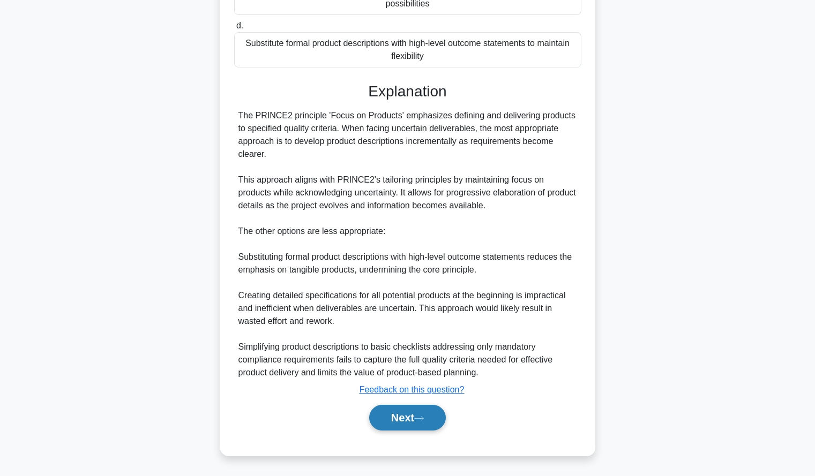
click at [432, 421] on button "Next" at bounding box center [407, 418] width 77 height 26
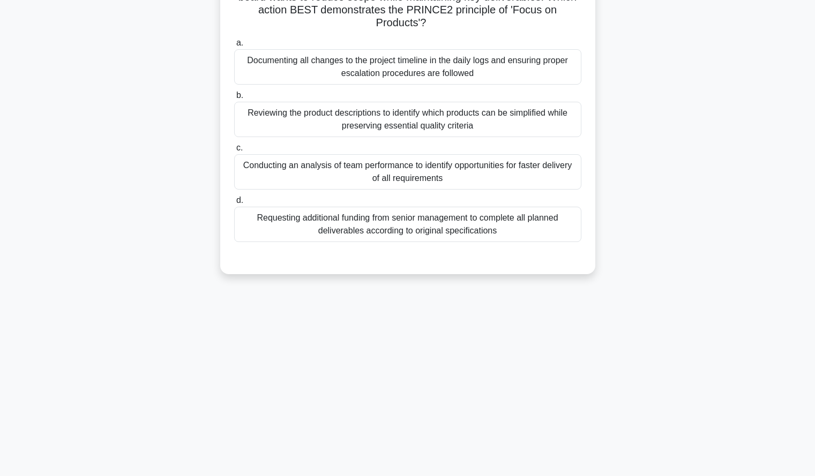
scroll to position [0, 0]
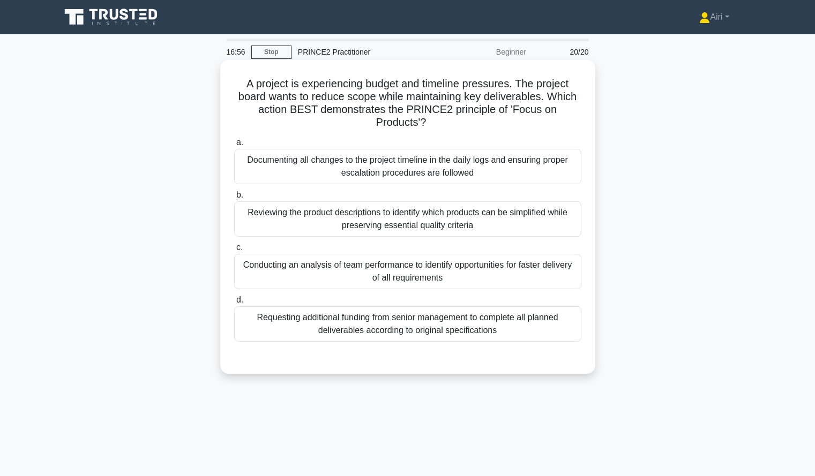
click at [545, 218] on div "Reviewing the product descriptions to identify which products can be simplified…" at bounding box center [407, 218] width 347 height 35
click at [234, 199] on input "b. Reviewing the product descriptions to identify which products can be simplif…" at bounding box center [234, 195] width 0 height 7
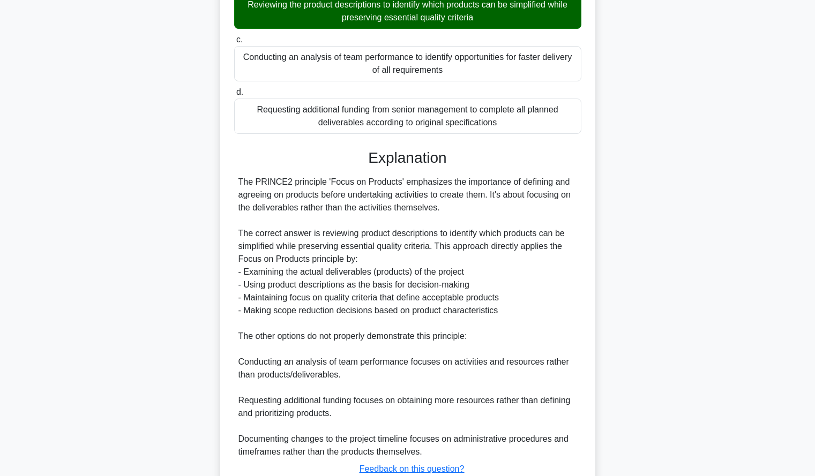
scroll to position [288, 0]
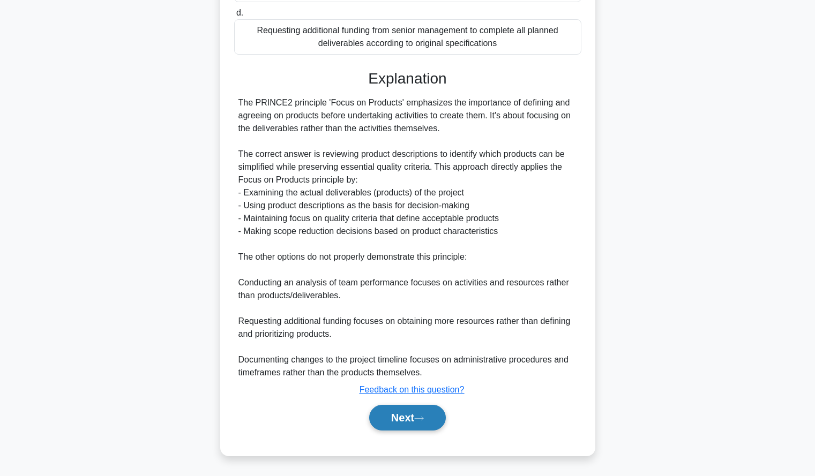
click at [412, 426] on button "Next" at bounding box center [407, 418] width 77 height 26
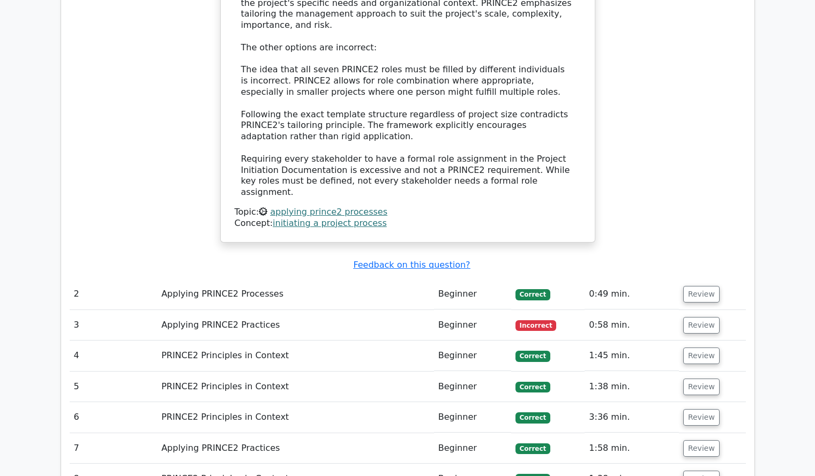
scroll to position [922, 0]
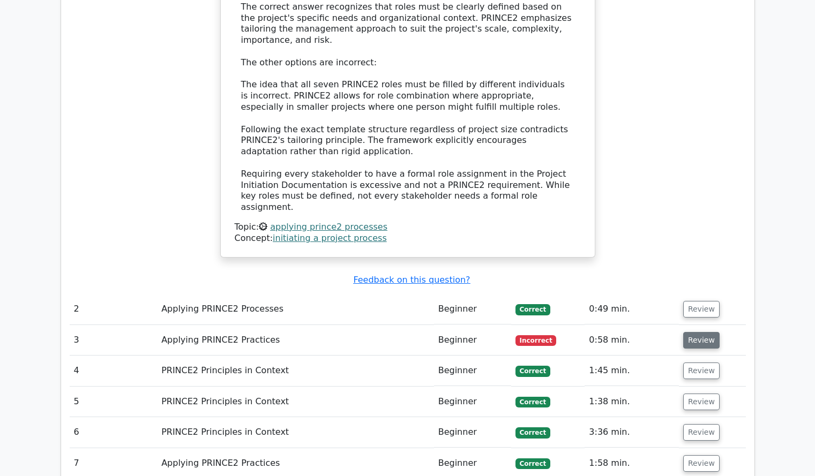
click at [683, 332] on button "Review" at bounding box center [701, 340] width 36 height 17
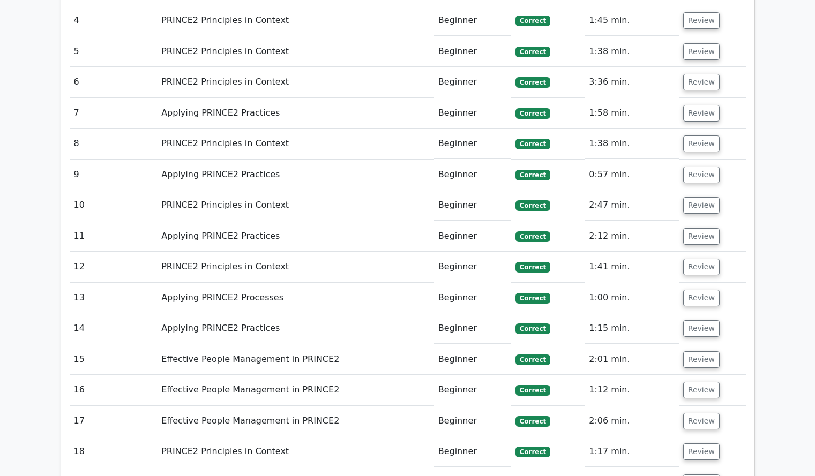
scroll to position [1987, 0]
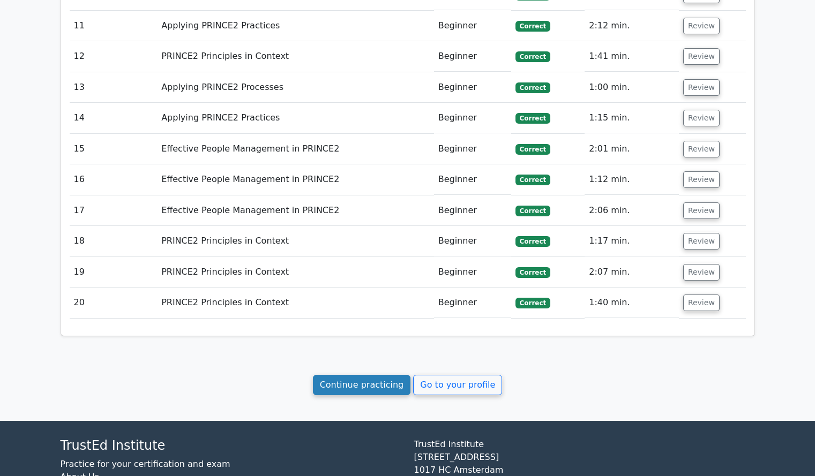
click at [377, 375] on link "Continue practicing" at bounding box center [362, 385] width 98 height 20
